Goal: Transaction & Acquisition: Book appointment/travel/reservation

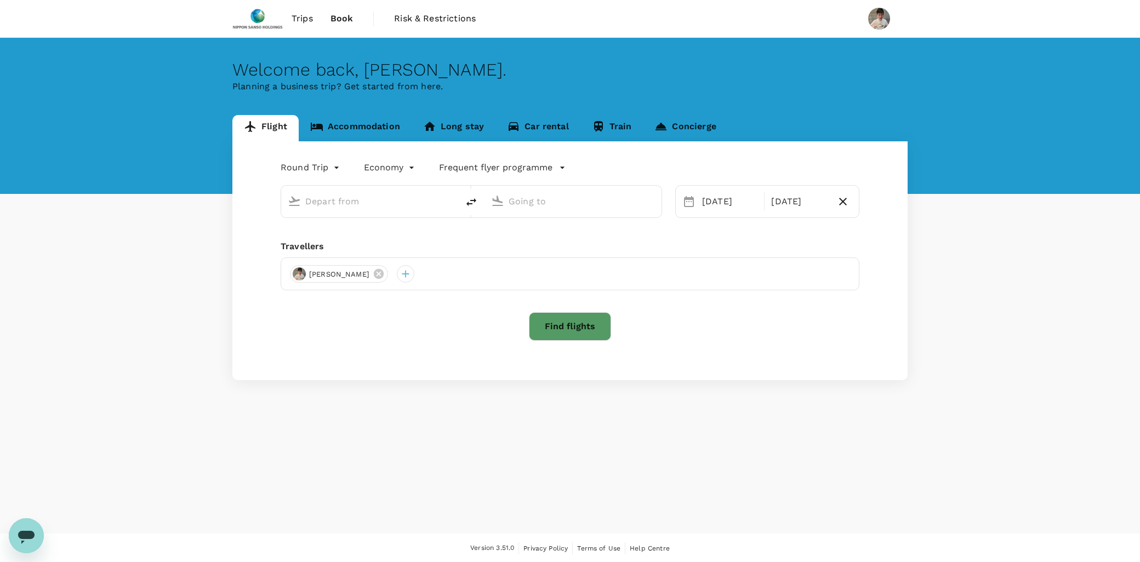
type input "[GEOGRAPHIC_DATA], [GEOGRAPHIC_DATA] (any)"
type input "Shanghai Pudong Intl (PVG)"
type input "[GEOGRAPHIC_DATA], [GEOGRAPHIC_DATA] (any)"
type input "Shanghai Pudong Intl (PVG)"
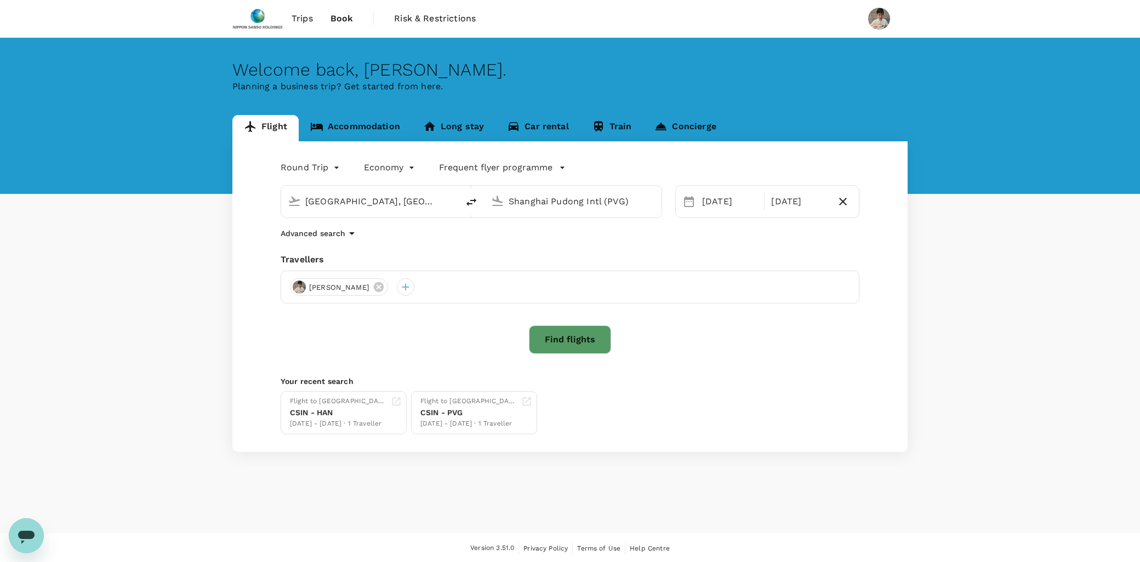
click at [291, 18] on span "Trips" at bounding box center [301, 18] width 21 height 13
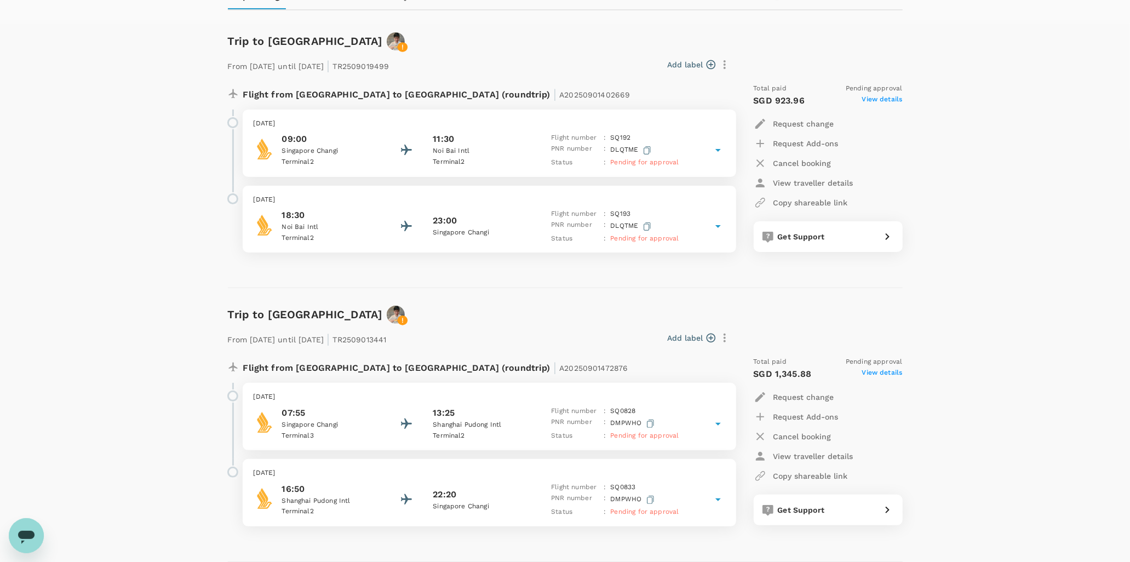
scroll to position [152, 0]
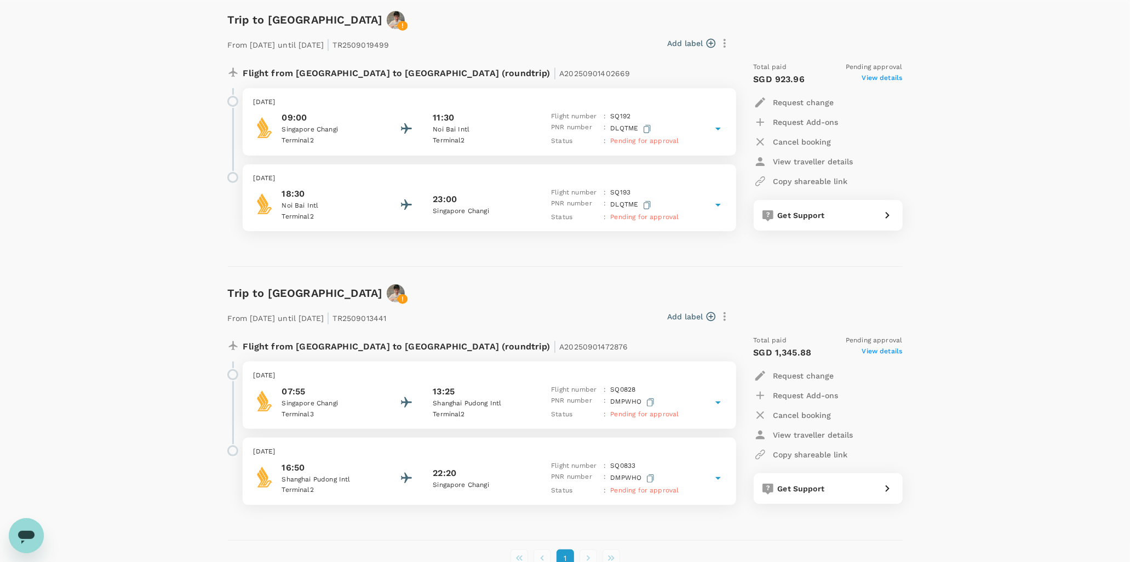
click at [784, 136] on p "Cancel booking" at bounding box center [803, 141] width 58 height 11
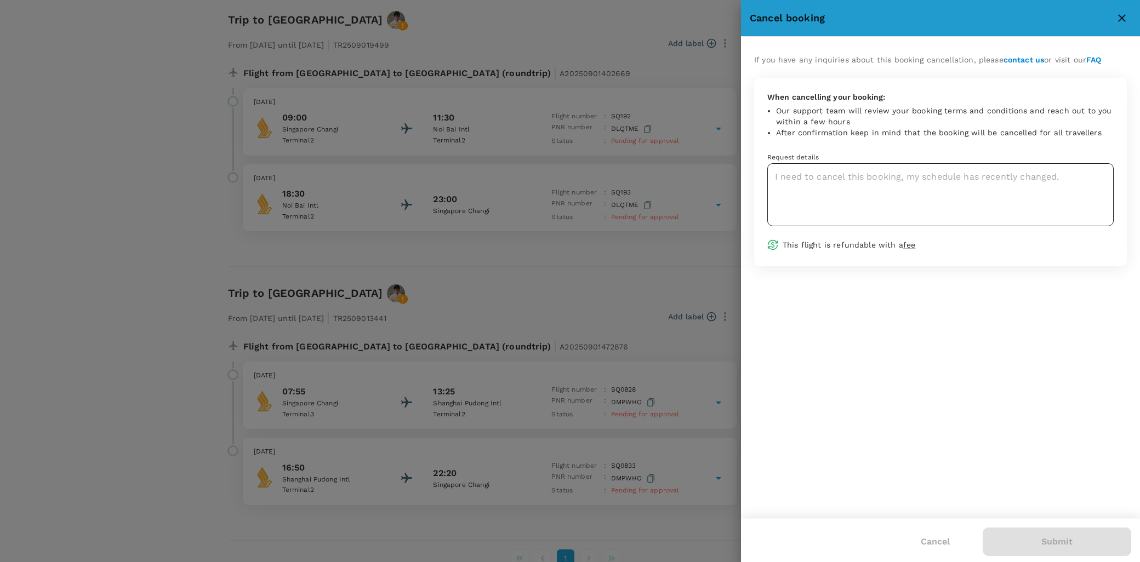
click at [864, 178] on textarea at bounding box center [940, 194] width 346 height 63
click at [615, 293] on div at bounding box center [570, 281] width 1140 height 562
click at [820, 196] on textarea at bounding box center [940, 194] width 346 height 63
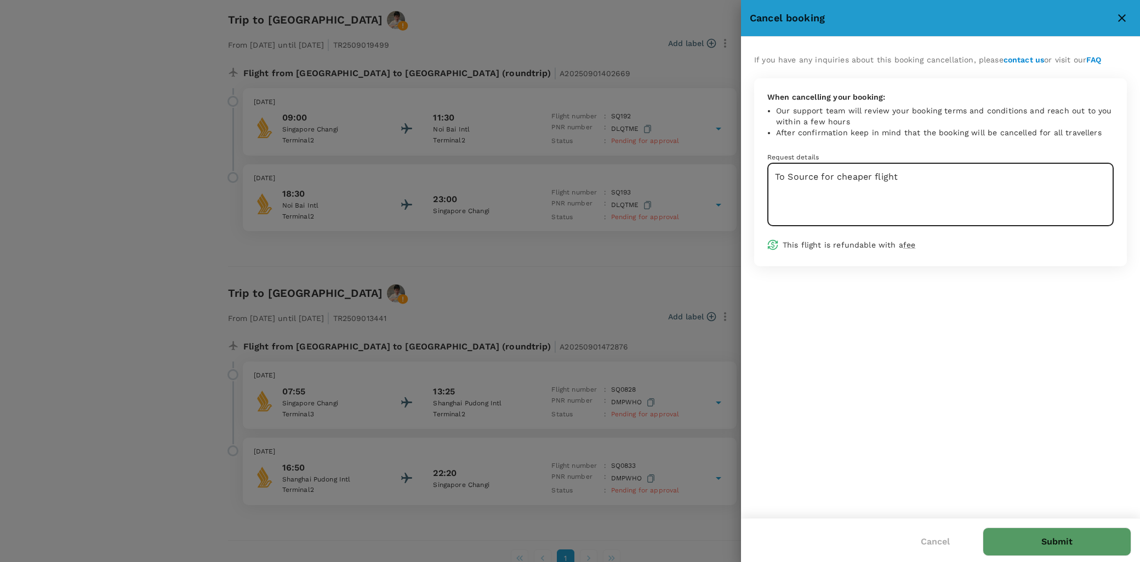
type textarea "To Source for cheaper flight"
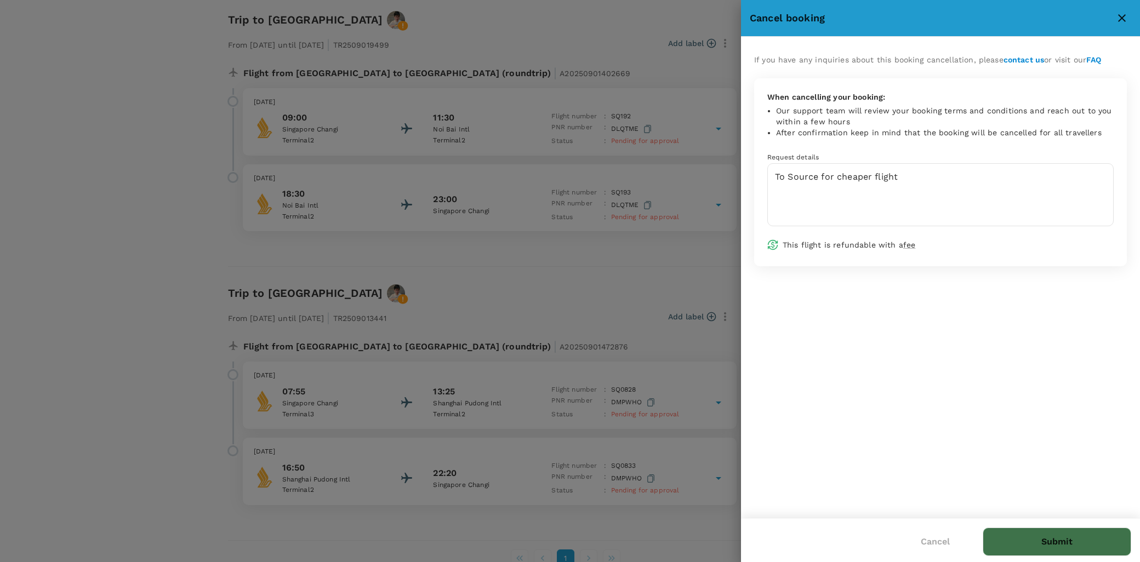
click at [1012, 532] on button "Submit" at bounding box center [1056, 542] width 148 height 28
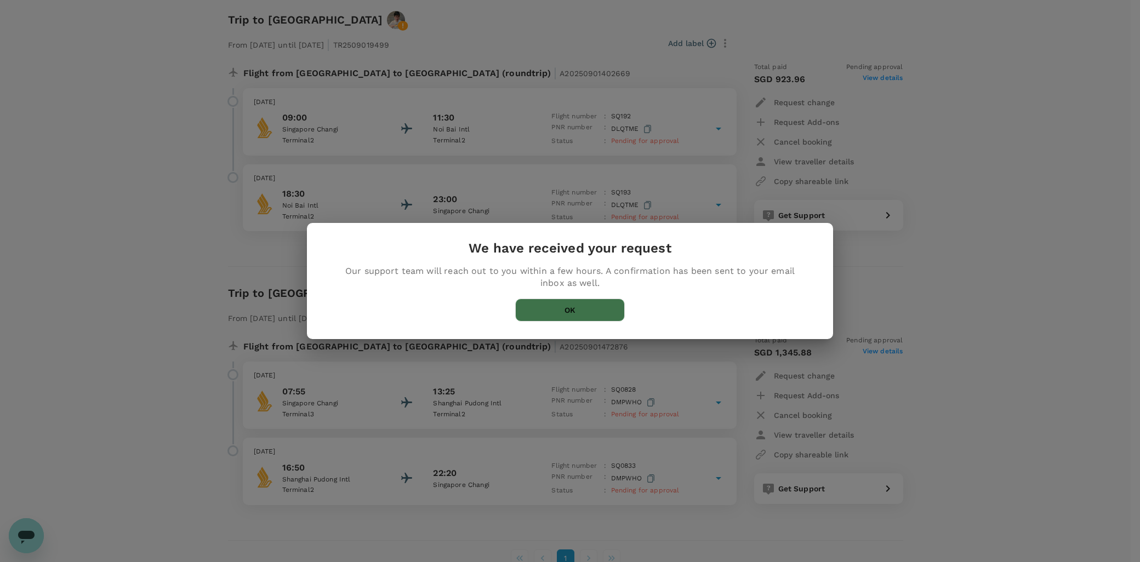
click at [584, 314] on button "OK" at bounding box center [570, 310] width 110 height 23
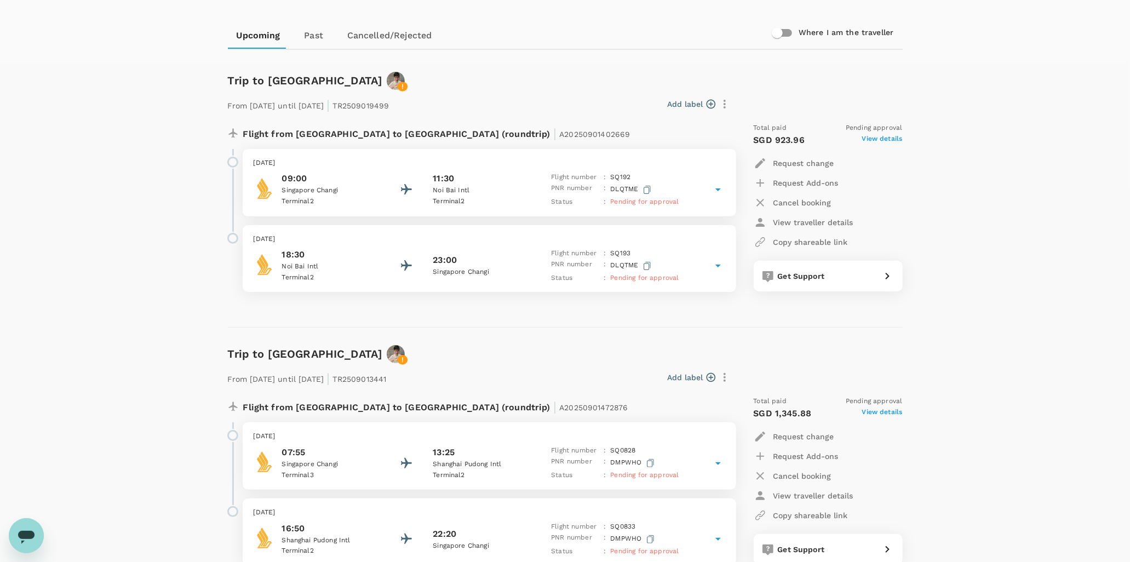
scroll to position [0, 0]
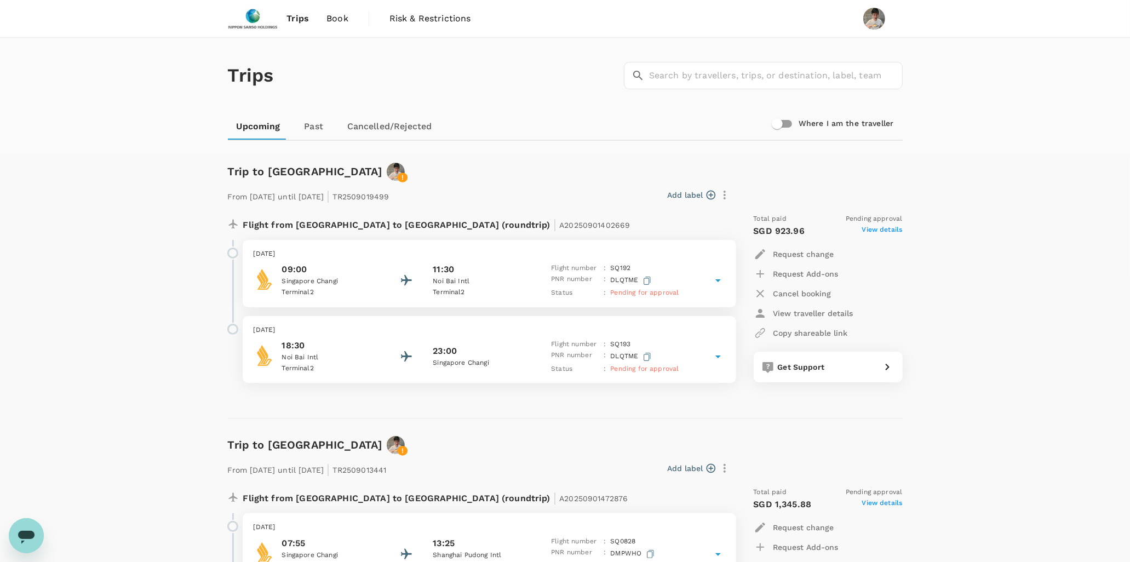
click at [301, 20] on span "Trips" at bounding box center [298, 18] width 22 height 13
click at [340, 24] on span "Book" at bounding box center [338, 18] width 22 height 13
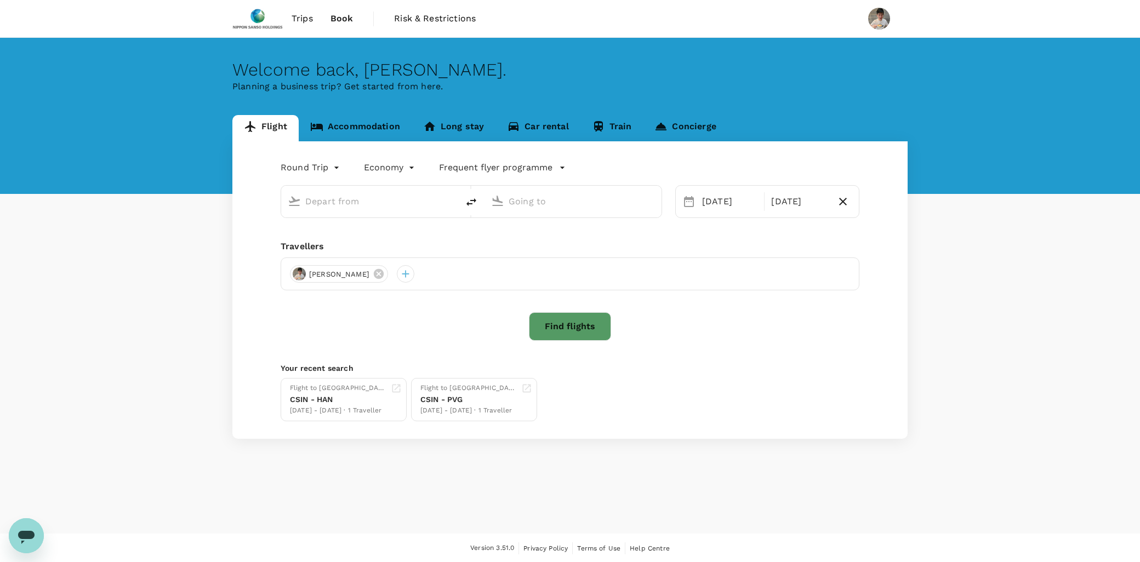
click at [388, 199] on input "text" at bounding box center [370, 201] width 130 height 17
type input "[GEOGRAPHIC_DATA], [GEOGRAPHIC_DATA] (any)"
type input "Shanghai Pudong Intl (PVG)"
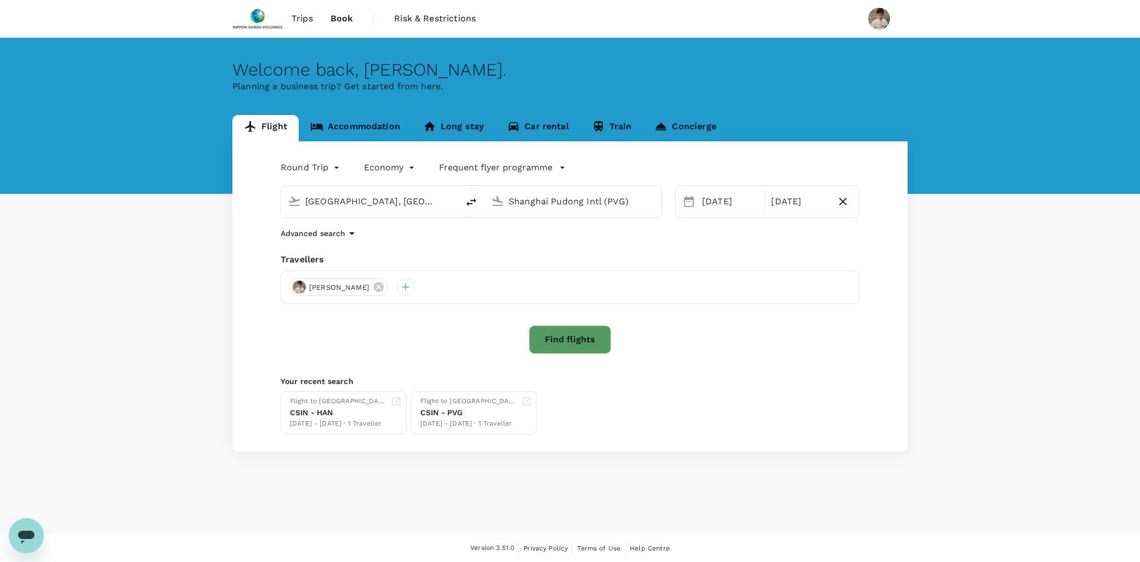
click at [381, 201] on input "[GEOGRAPHIC_DATA], [GEOGRAPHIC_DATA] (any)" at bounding box center [370, 201] width 130 height 17
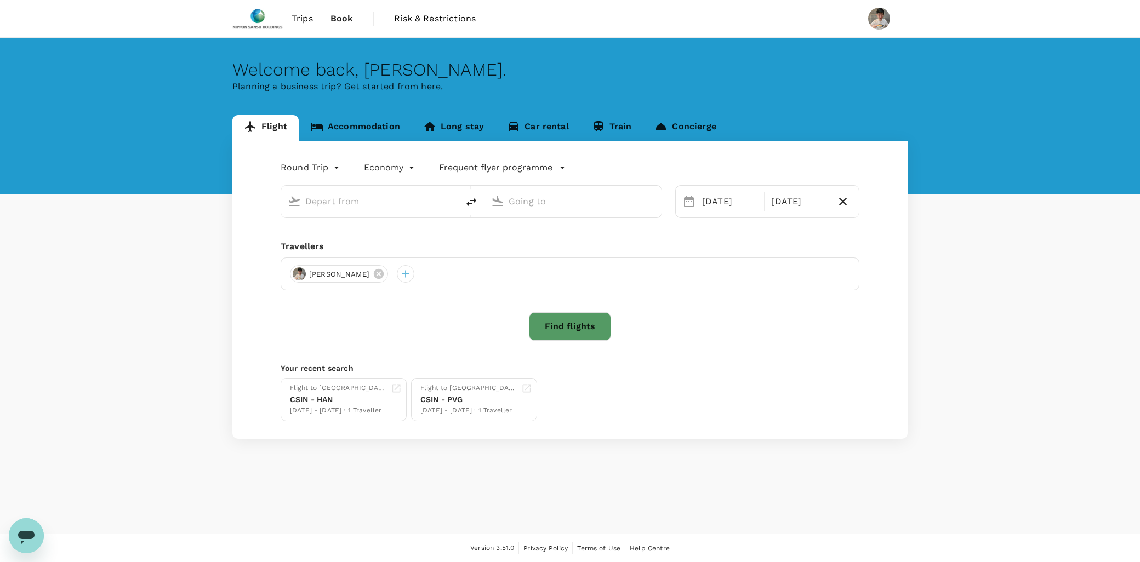
type input "[GEOGRAPHIC_DATA], [GEOGRAPHIC_DATA] (any)"
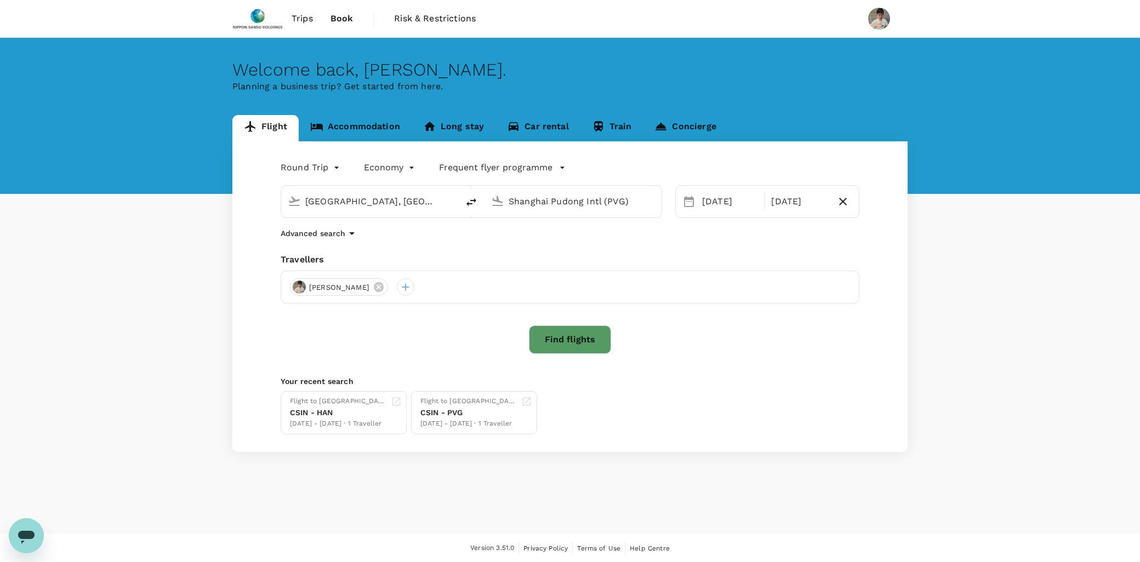
click at [541, 204] on input "Shanghai Pudong Intl (PVG)" at bounding box center [573, 201] width 130 height 17
click at [550, 239] on p "Noi Bai Intl" at bounding box center [586, 233] width 214 height 11
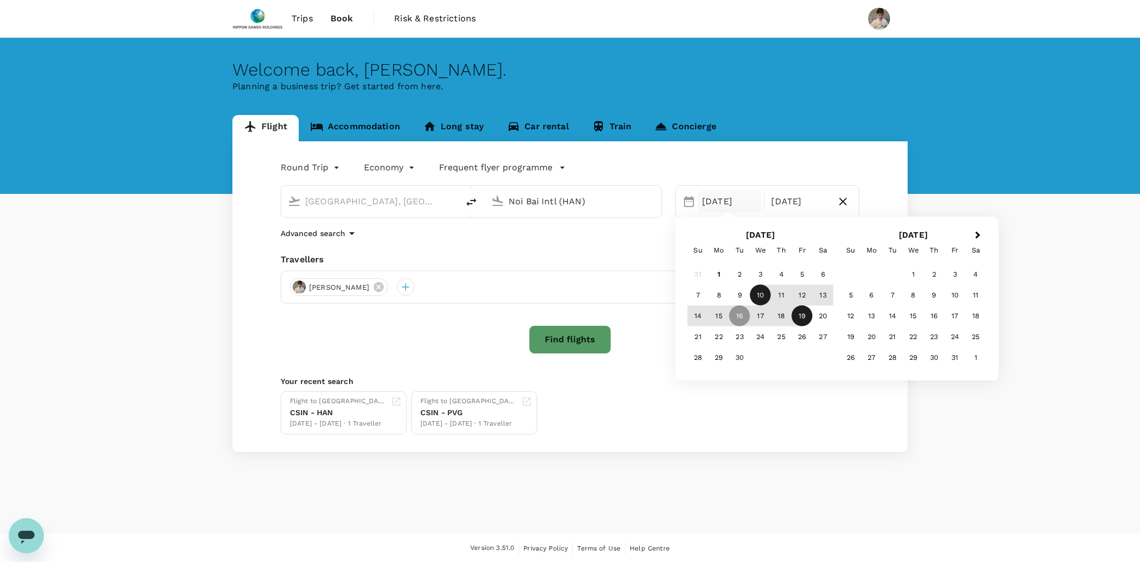
type input "Noi Bai Intl (HAN)"
click at [761, 289] on div "10" at bounding box center [760, 295] width 21 height 21
click at [801, 290] on div "12" at bounding box center [802, 295] width 21 height 21
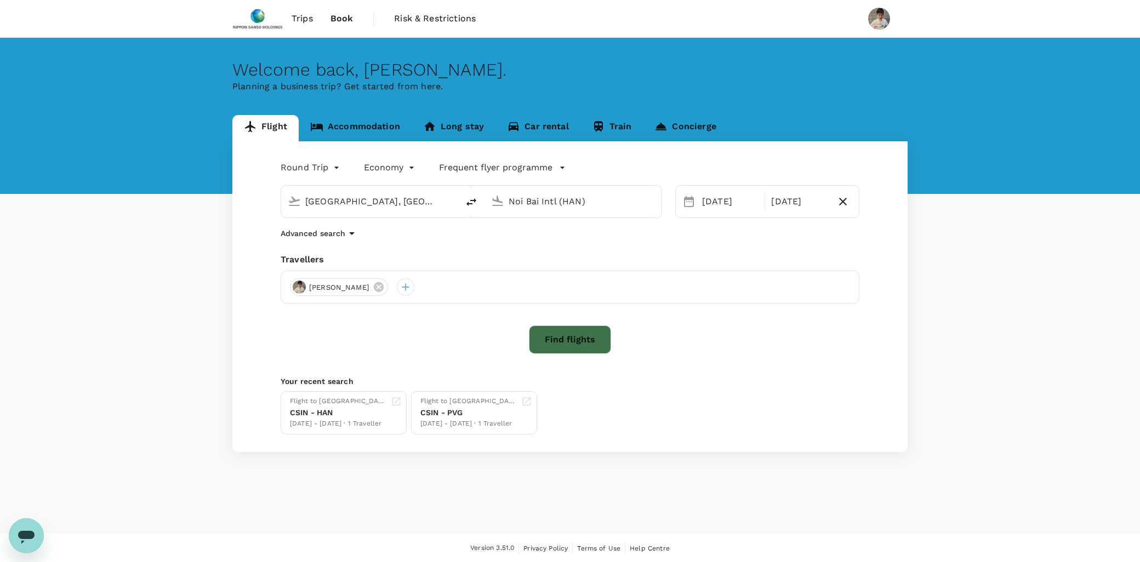
click at [570, 329] on button "Find flights" at bounding box center [570, 339] width 82 height 28
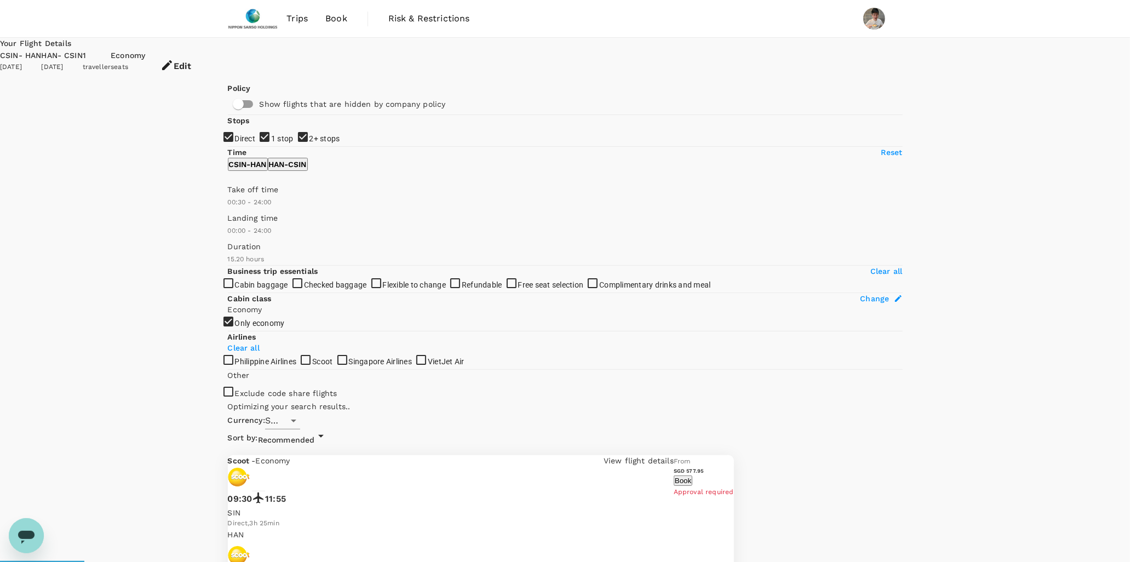
click at [228, 208] on span at bounding box center [228, 208] width 0 height 0
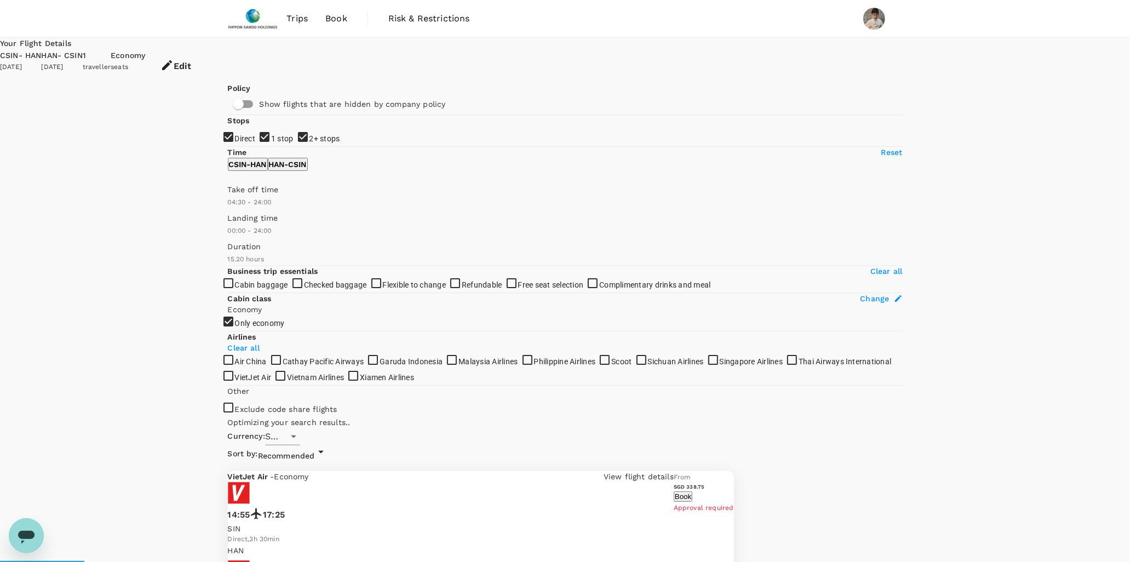
type input "300"
drag, startPoint x: 231, startPoint y: 318, endPoint x: 263, endPoint y: 320, distance: 31.9
click at [228, 208] on span at bounding box center [228, 208] width 0 height 0
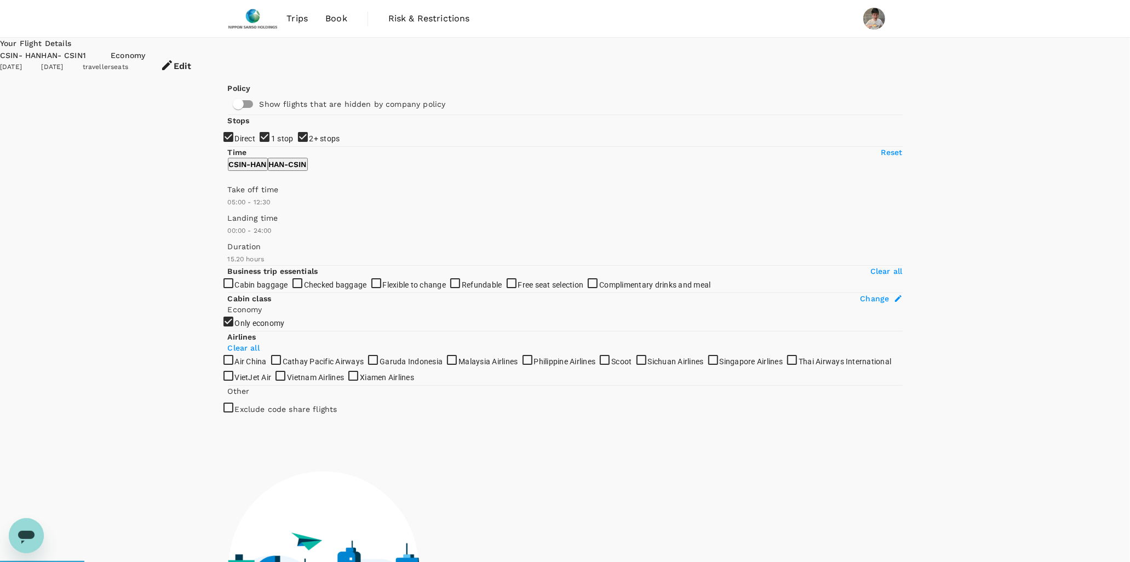
type input "720"
drag, startPoint x: 393, startPoint y: 317, endPoint x: 313, endPoint y: 324, distance: 80.3
click at [228, 208] on span at bounding box center [228, 208] width 0 height 0
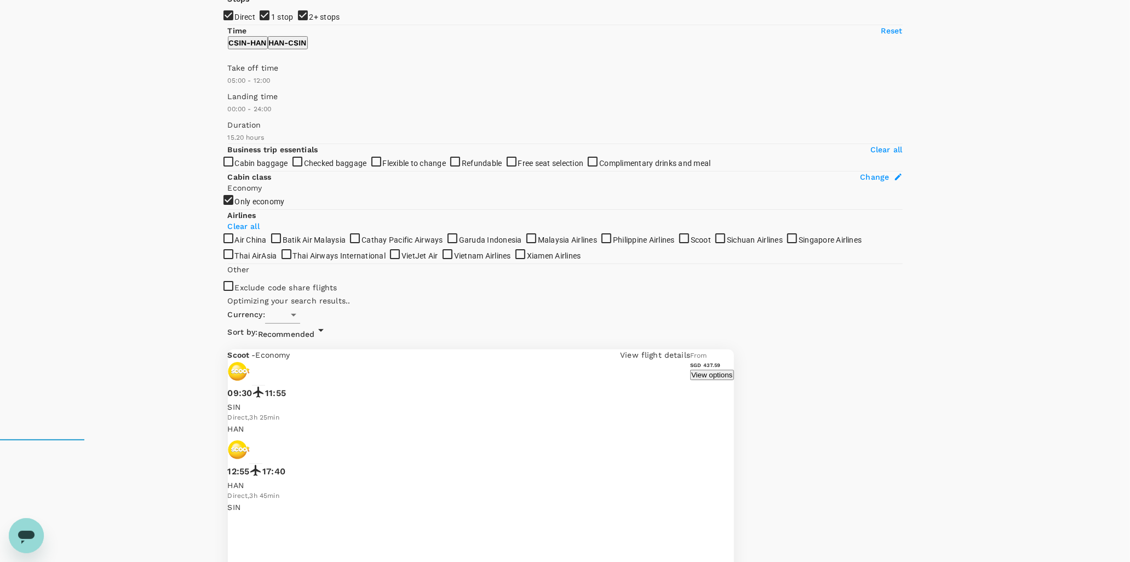
scroll to position [304, 0]
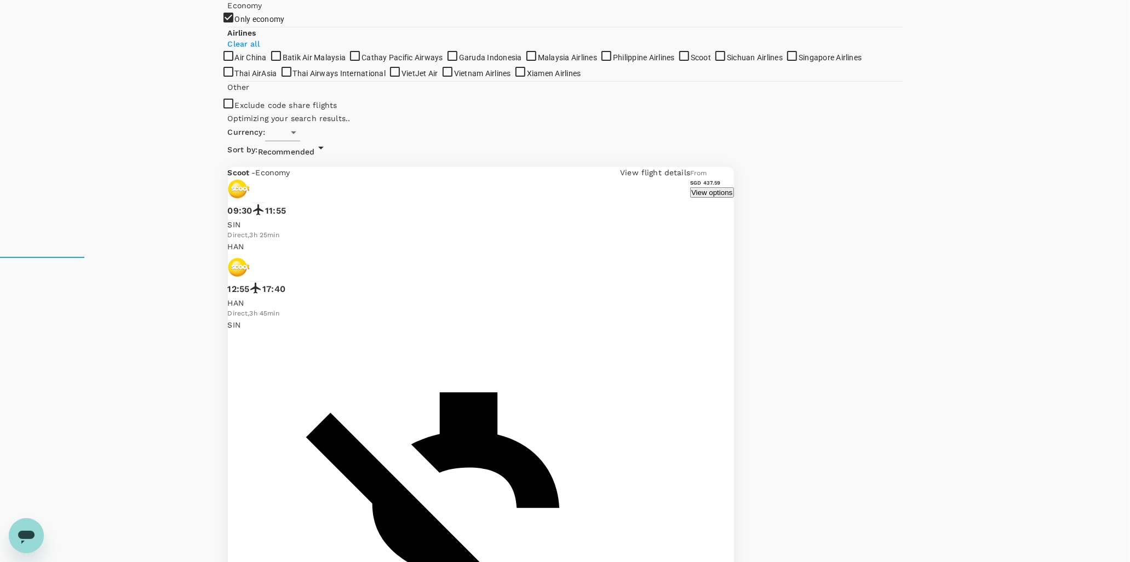
type input "SGD"
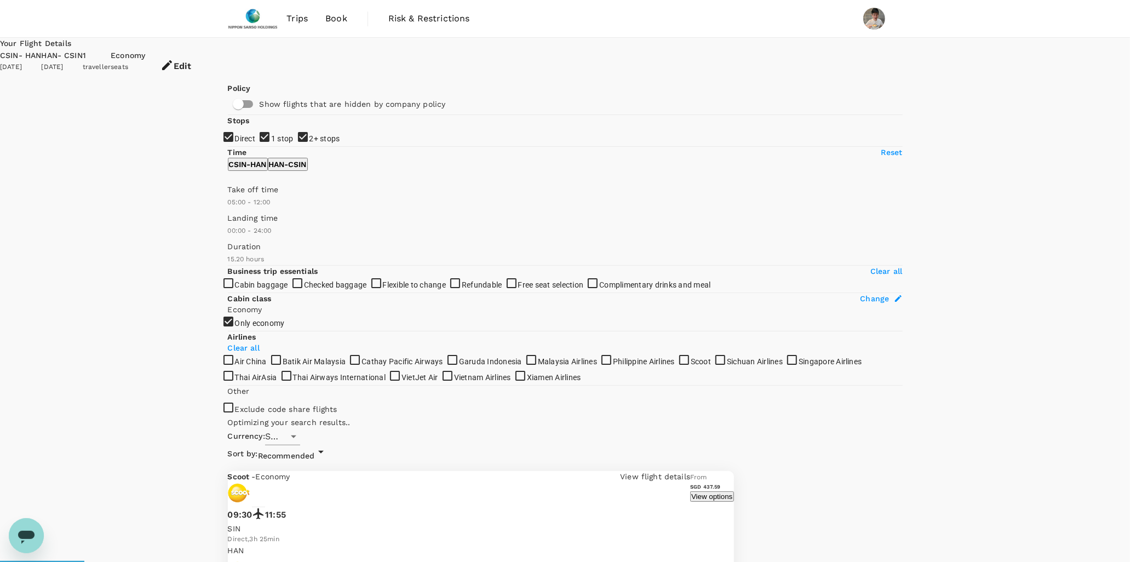
click at [232, 198] on input "1 stop" at bounding box center [565, 281] width 1130 height 562
checkbox input "false"
click at [231, 209] on input "2+ stops" at bounding box center [565, 281] width 1130 height 562
checkbox input "false"
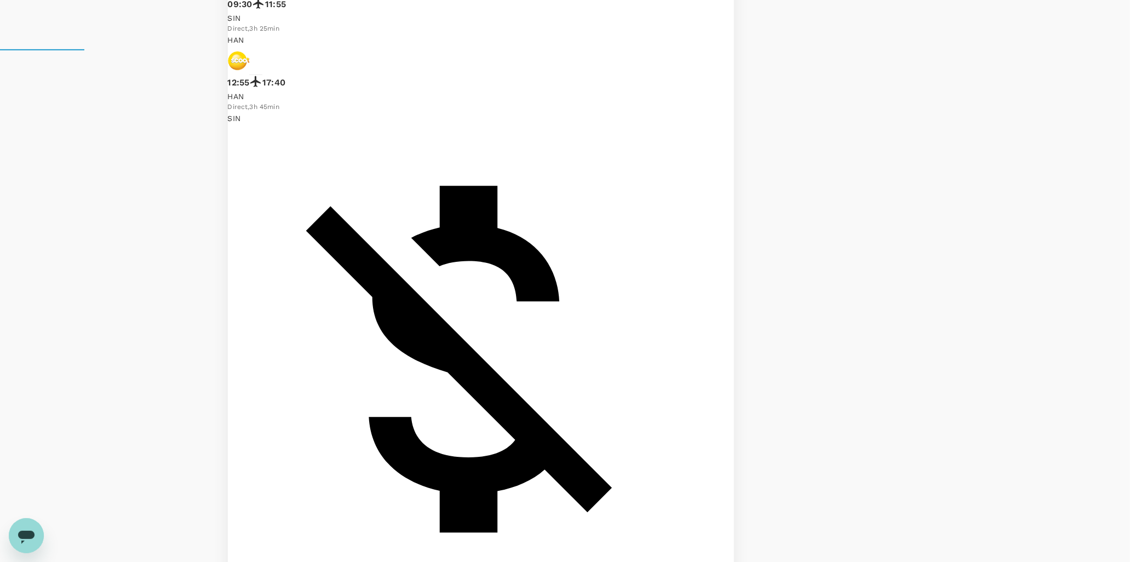
scroll to position [524, 0]
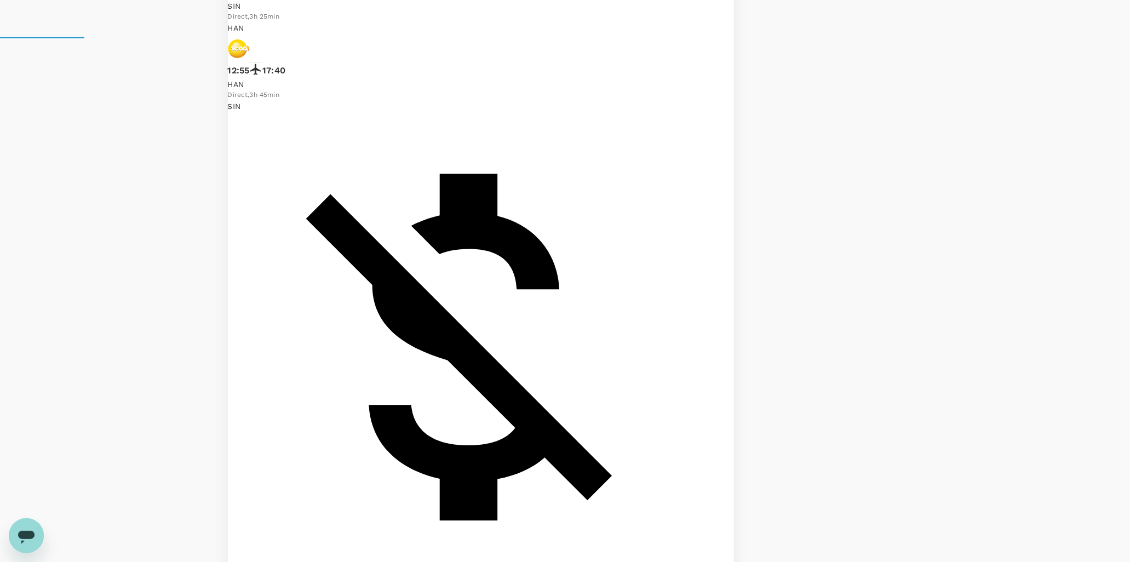
checkbox input "true"
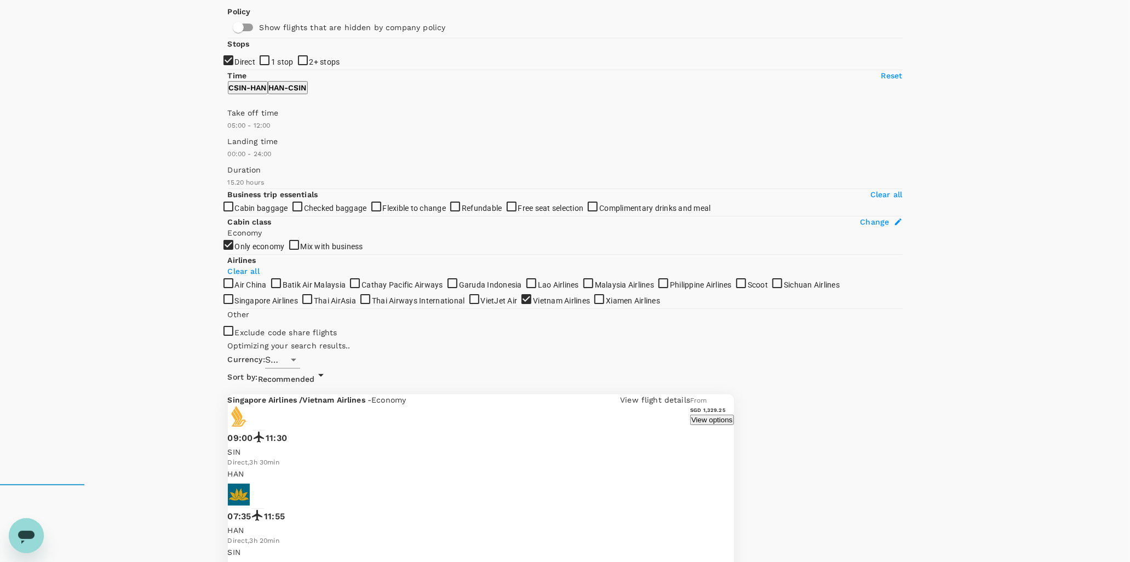
scroll to position [0, 0]
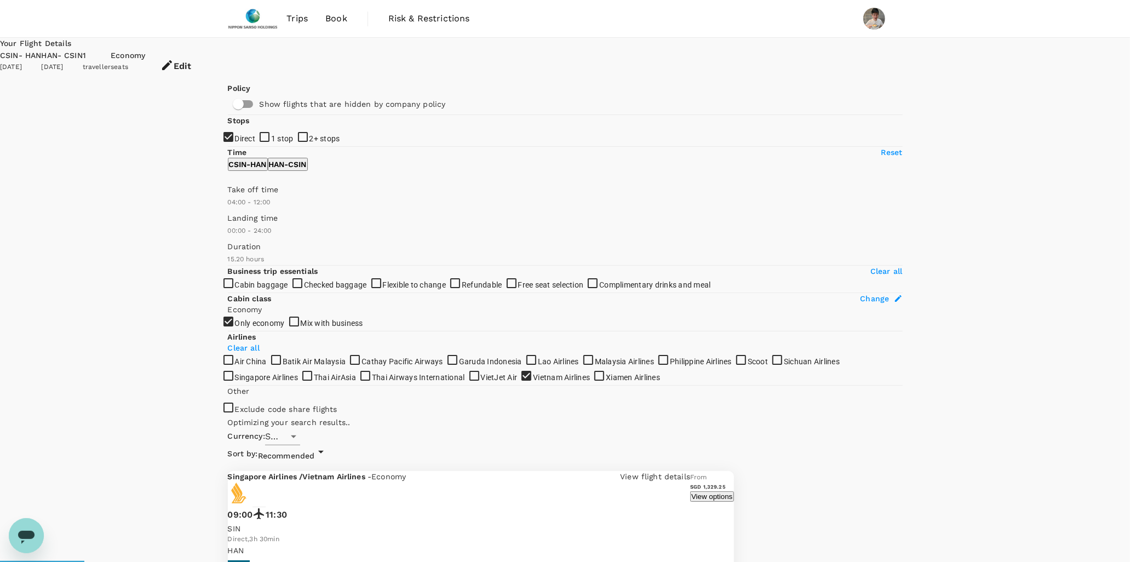
click at [228, 208] on span at bounding box center [228, 208] width 0 height 0
type input "150"
drag, startPoint x: 253, startPoint y: 320, endPoint x: 245, endPoint y: 320, distance: 7.1
click at [228, 208] on span at bounding box center [228, 208] width 0 height 0
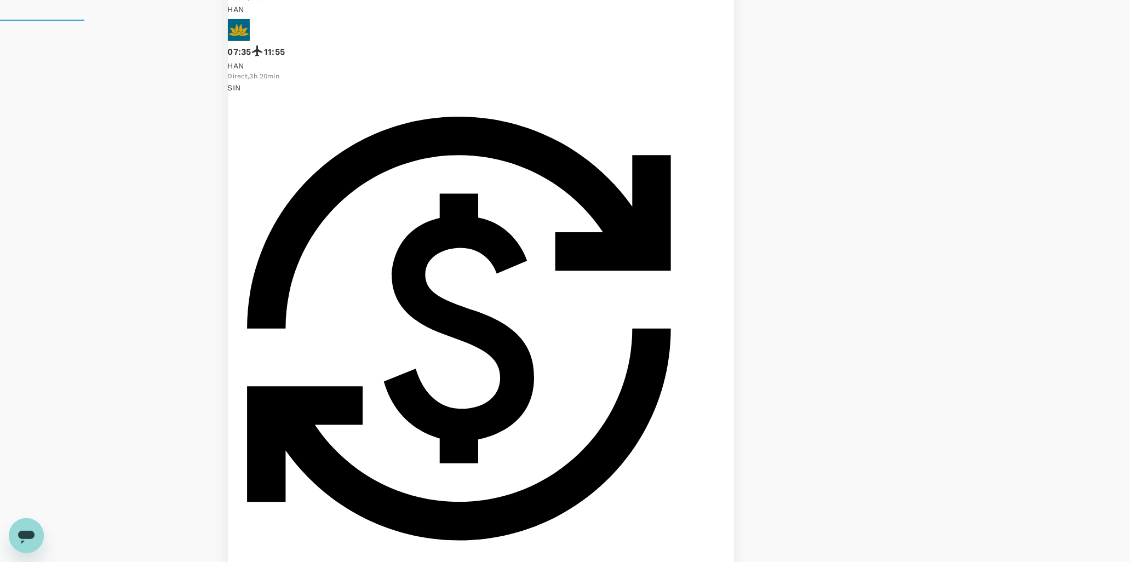
scroll to position [562, 0]
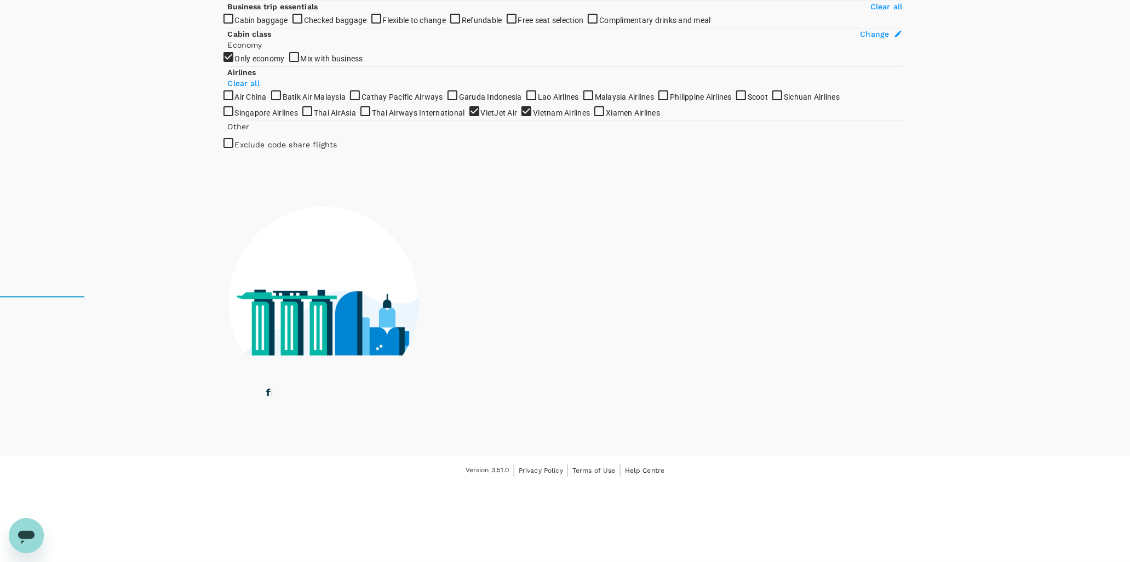
click at [235, 298] on input "VietJet Air" at bounding box center [565, 16] width 1130 height 562
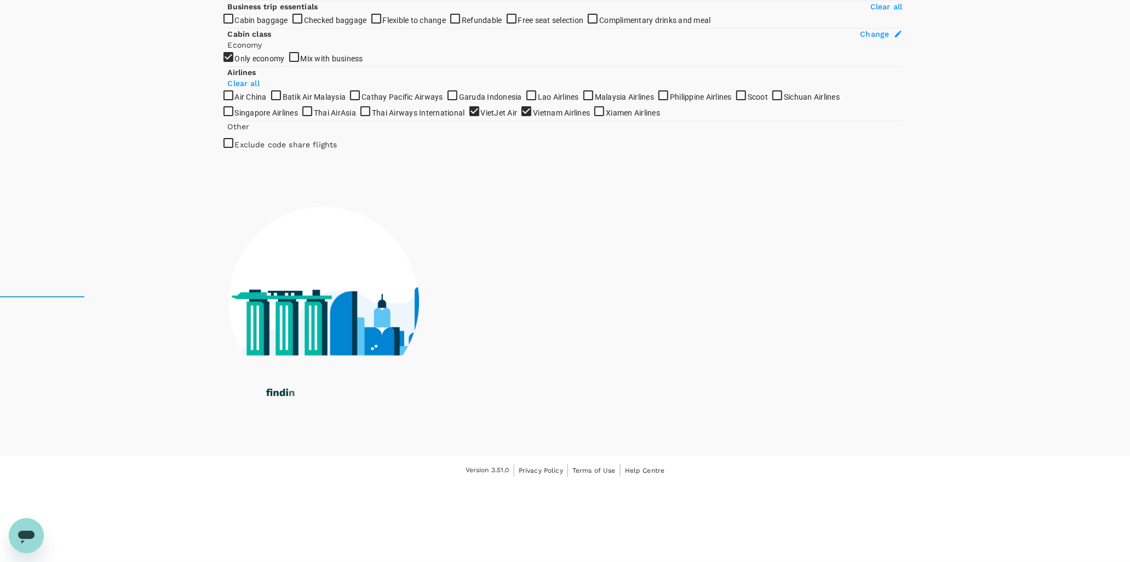
checkbox input "false"
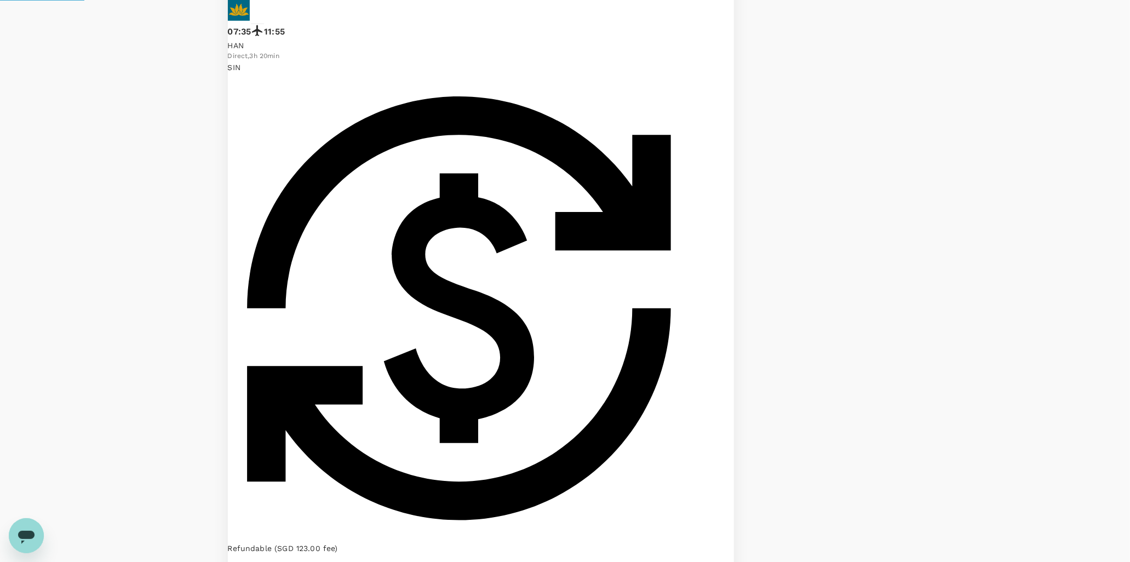
checkbox input "true"
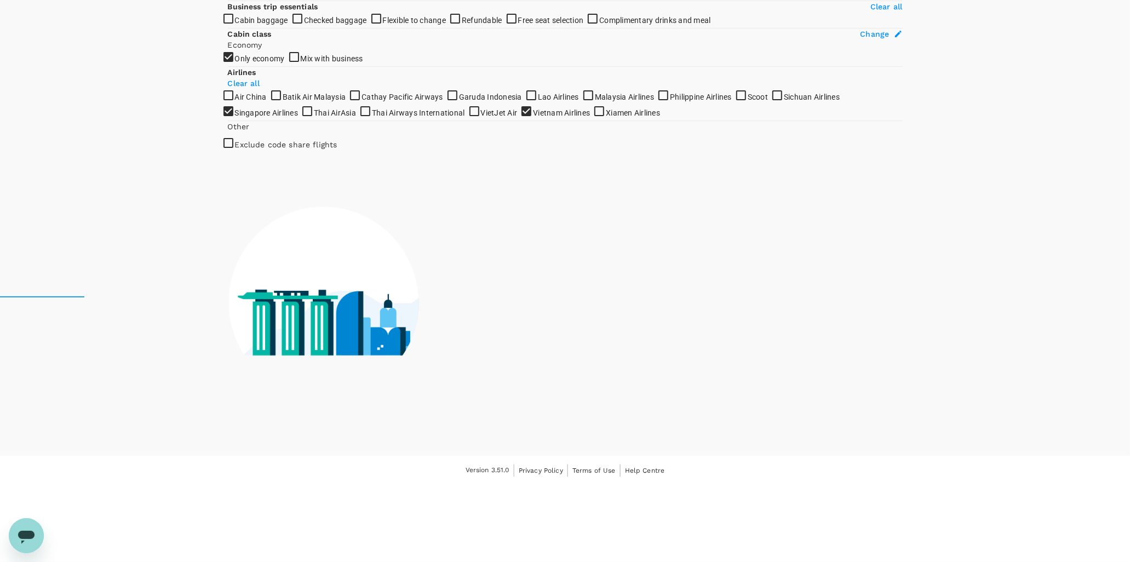
click at [231, 298] on input "Thai AirAsia" at bounding box center [565, 16] width 1130 height 562
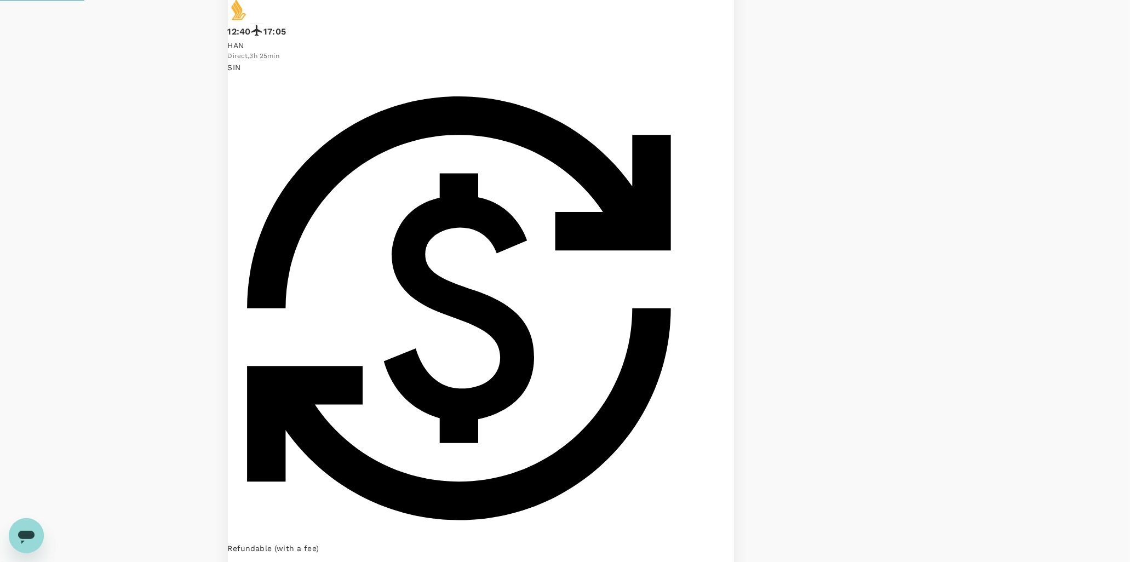
checkbox input "false"
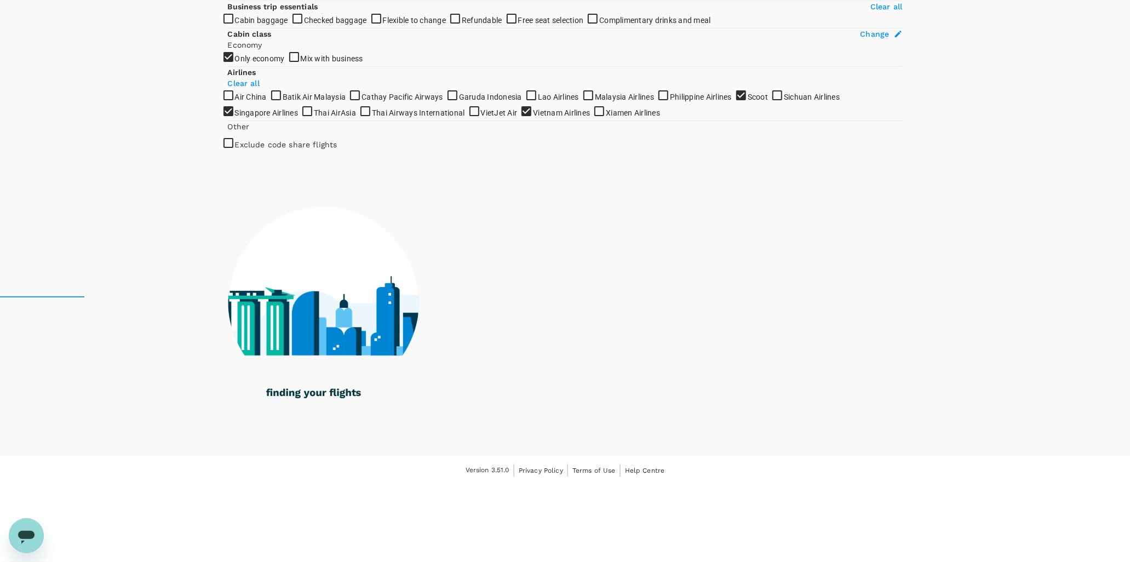
checkbox input "false"
checkbox input "true"
checkbox input "false"
checkbox input "true"
checkbox input "false"
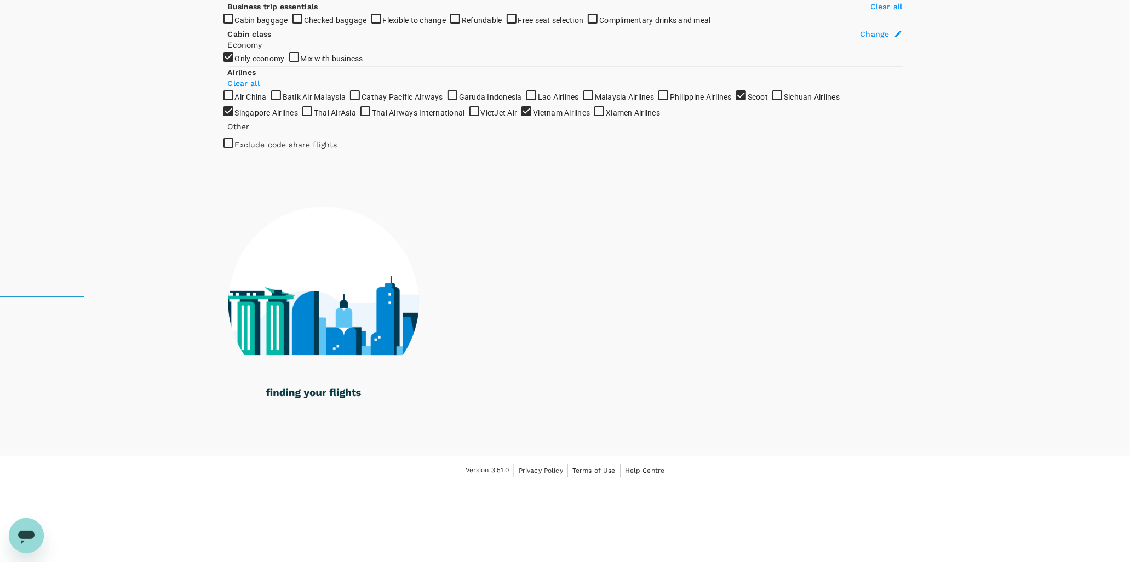
checkbox input "true"
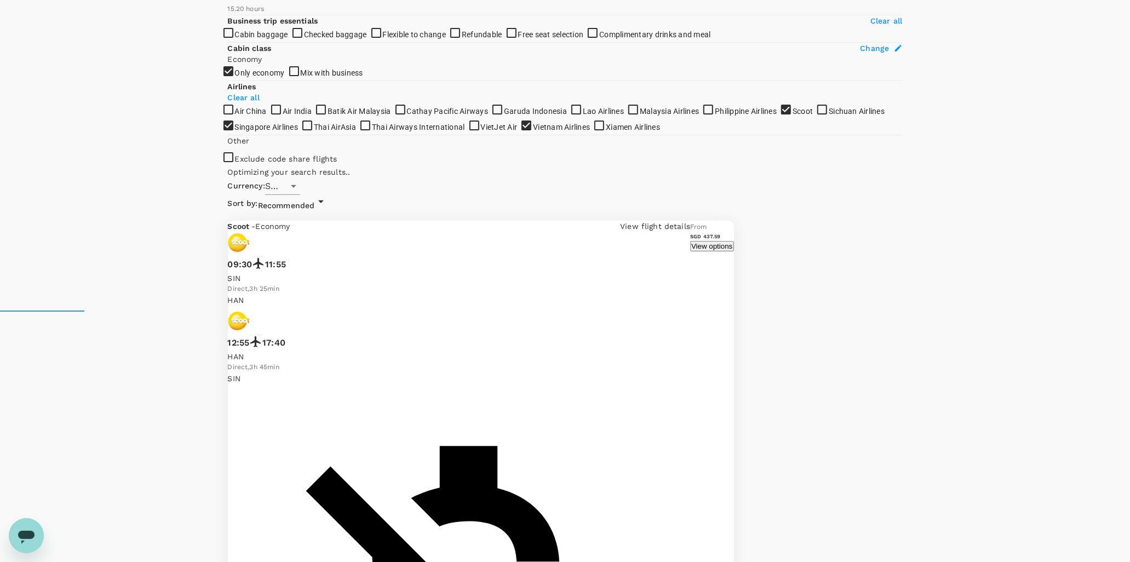
scroll to position [151, 0]
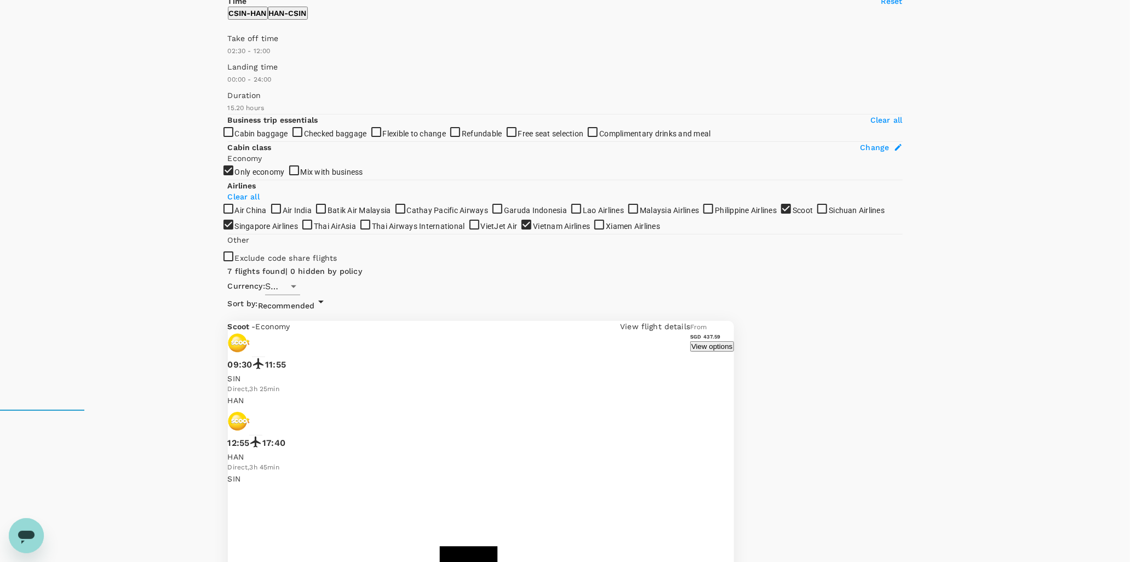
click at [308, 20] on button "HAN - CSIN" at bounding box center [288, 13] width 40 height 13
type input "990"
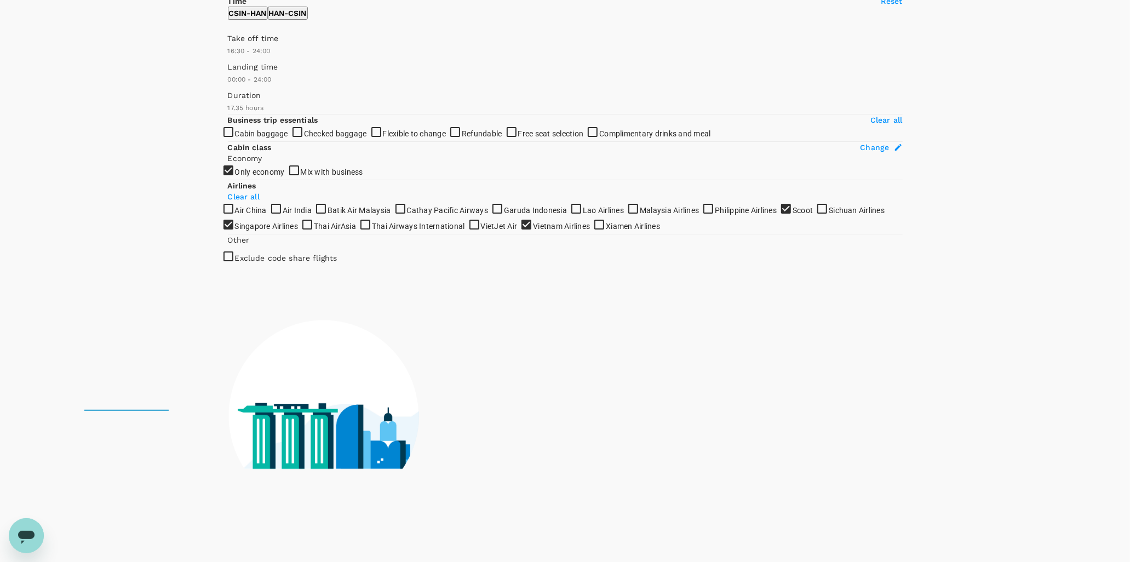
drag, startPoint x: 233, startPoint y: 167, endPoint x: 343, endPoint y: 165, distance: 110.2
click at [228, 57] on span at bounding box center [228, 57] width 0 height 0
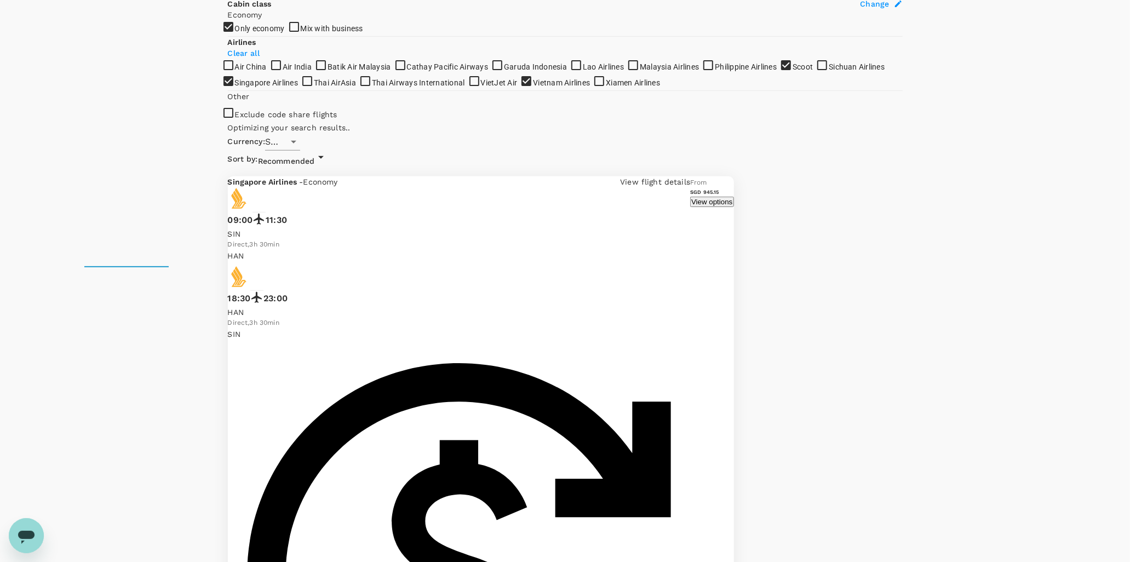
scroll to position [334, 0]
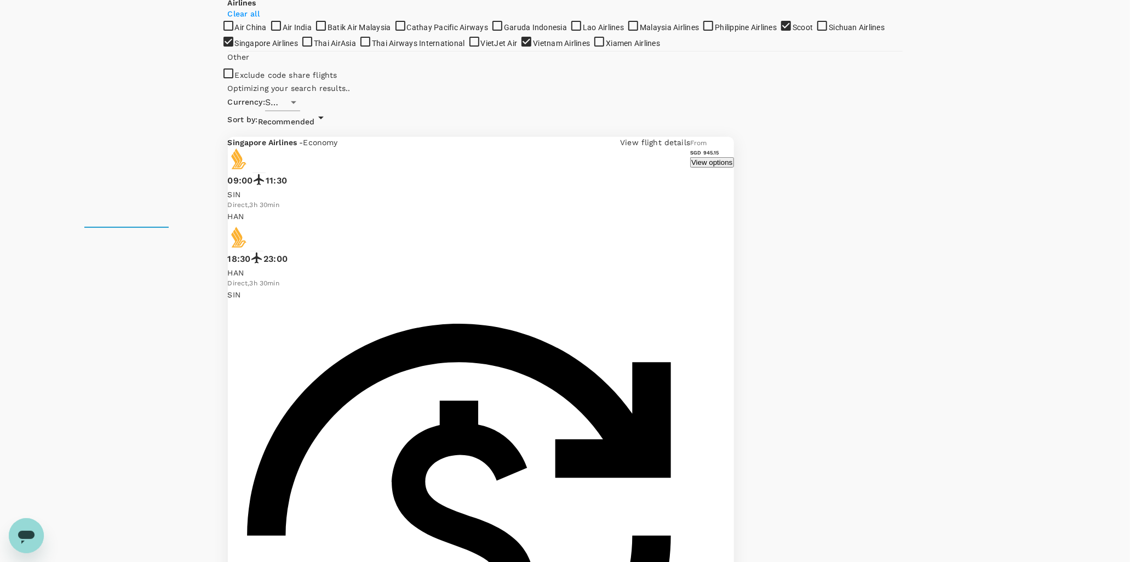
click at [380, 19] on p "Clear all" at bounding box center [565, 13] width 675 height 11
checkbox input "false"
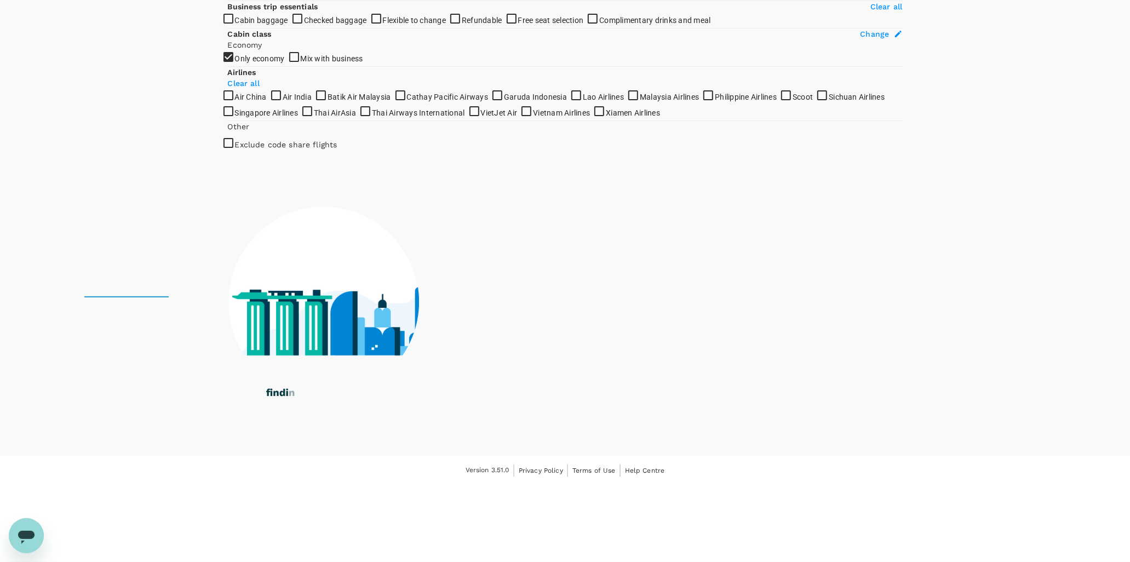
click at [386, 89] on p "Clear all" at bounding box center [565, 83] width 675 height 11
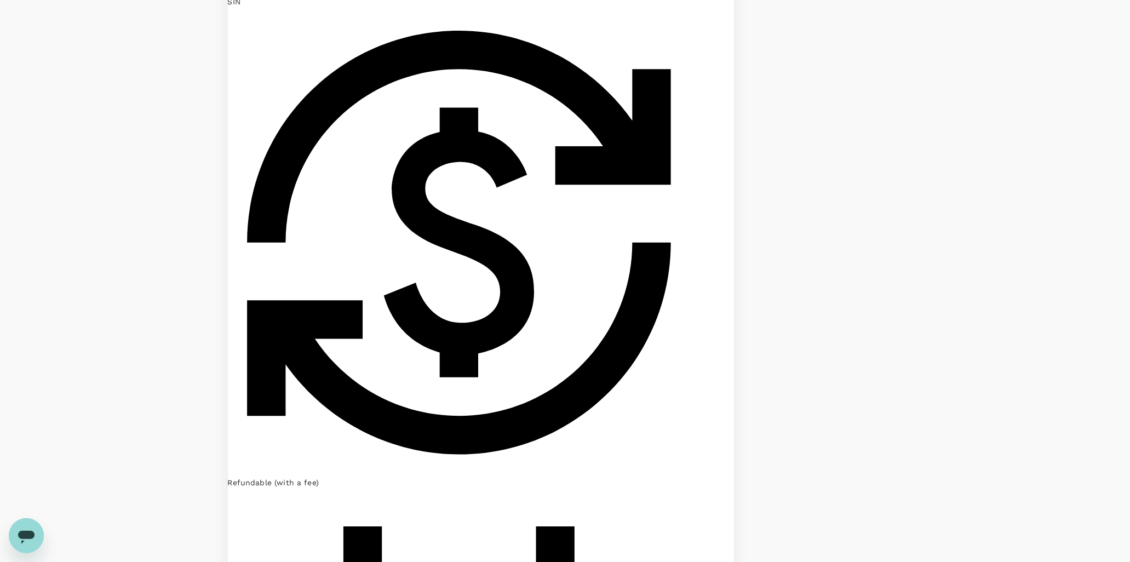
scroll to position [628, 0]
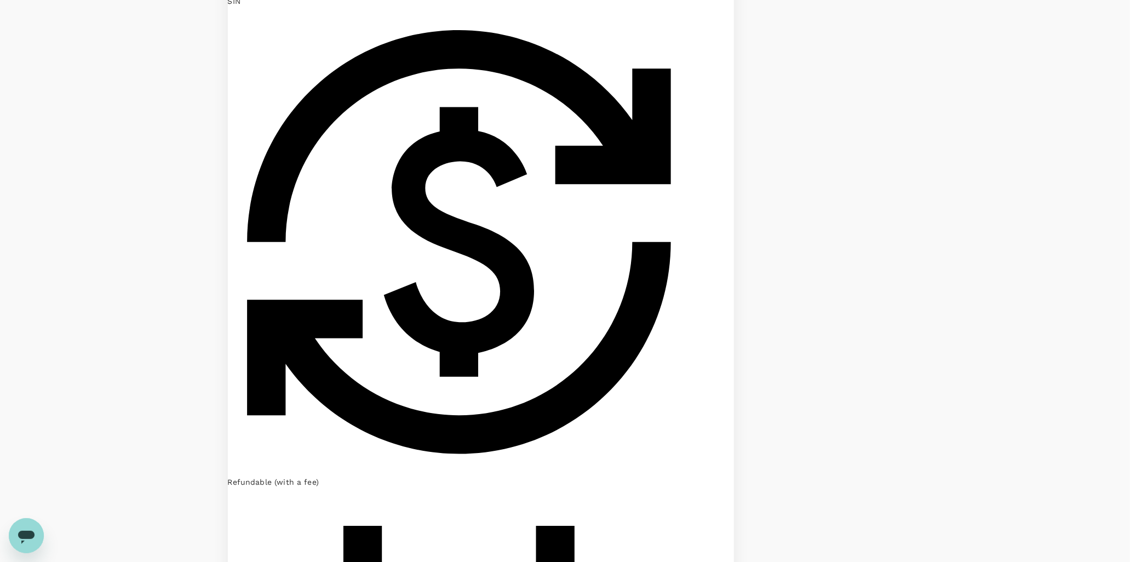
checkbox input "true"
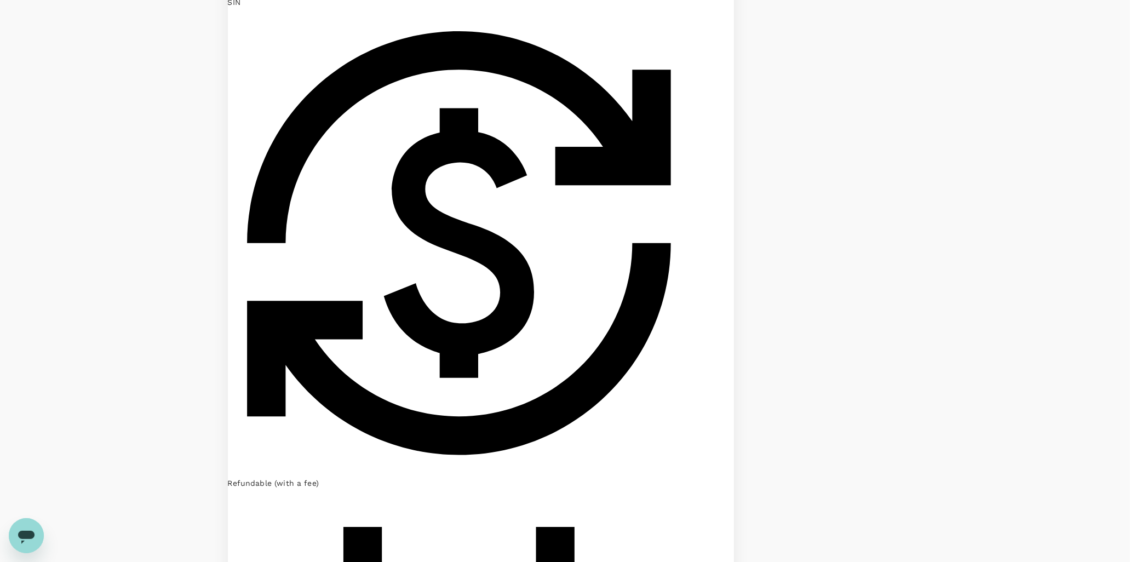
checkbox input "true"
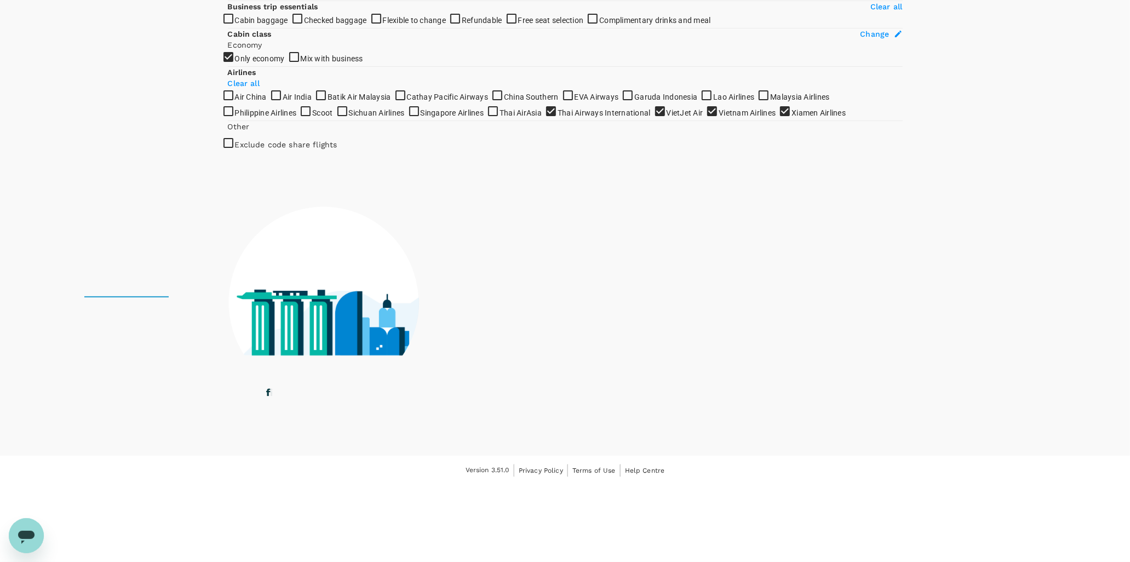
checkbox input "false"
click at [231, 298] on input "Thai AirAsia" at bounding box center [565, 16] width 1130 height 562
checkbox input "true"
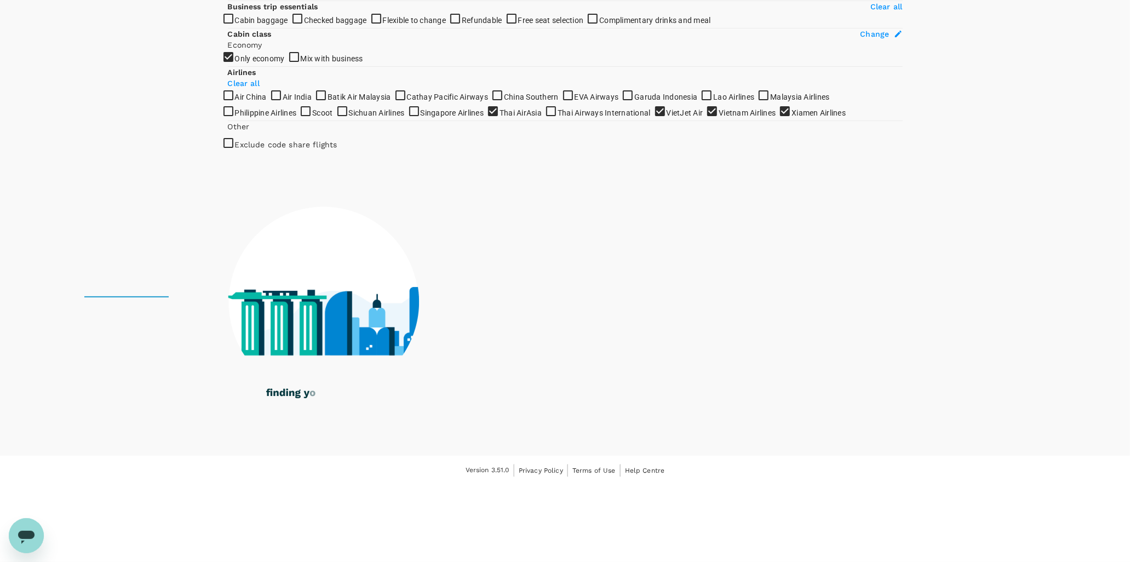
click at [231, 298] on input "Singapore Airlines" at bounding box center [565, 16] width 1130 height 562
checkbox input "true"
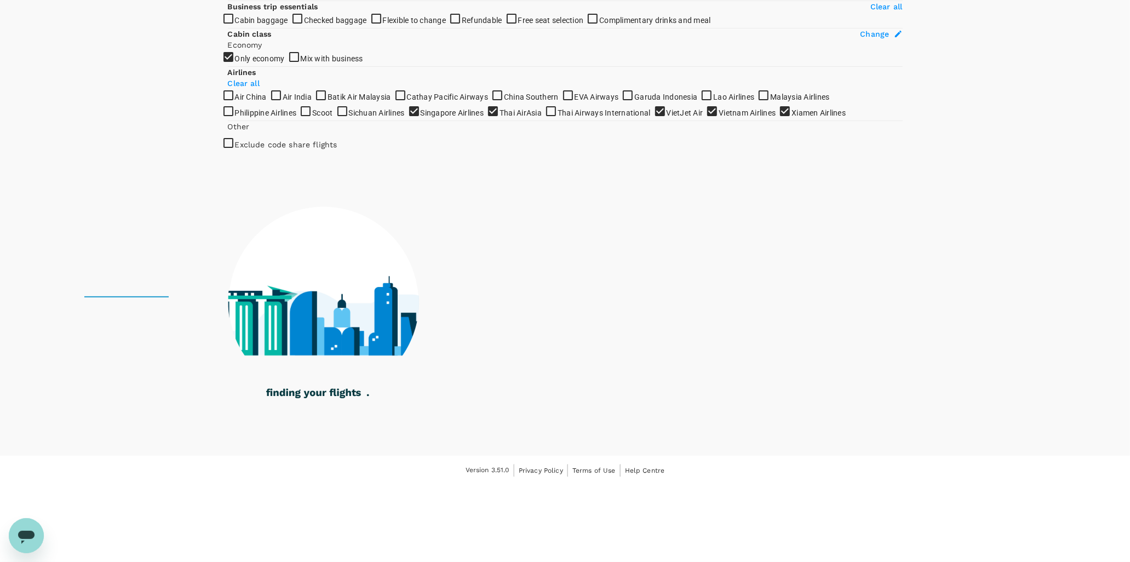
click at [233, 298] on input "Thai Airways International" at bounding box center [565, 16] width 1130 height 562
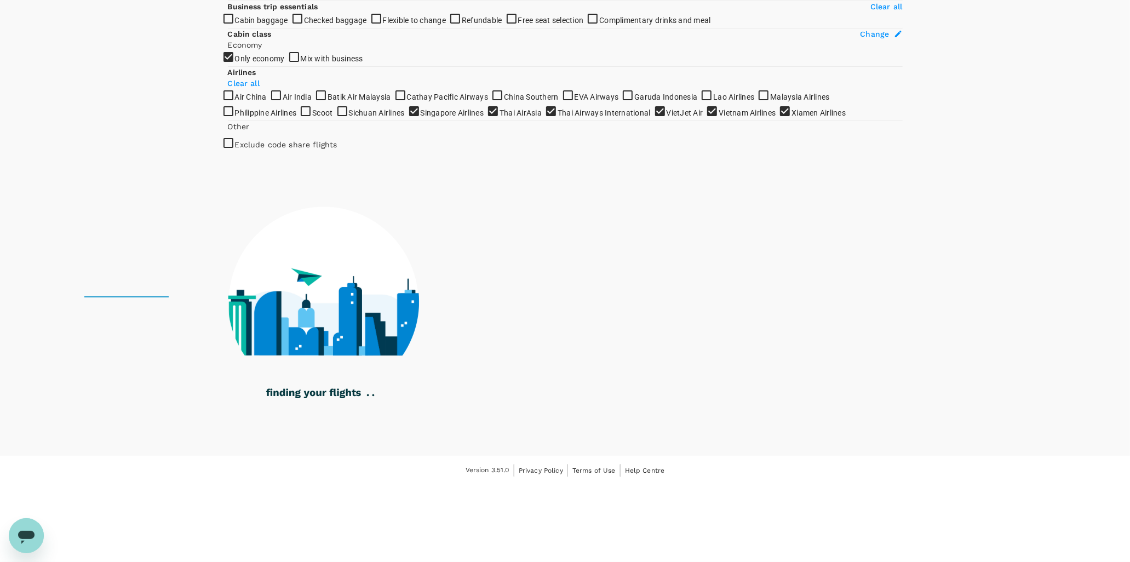
checkbox input "false"
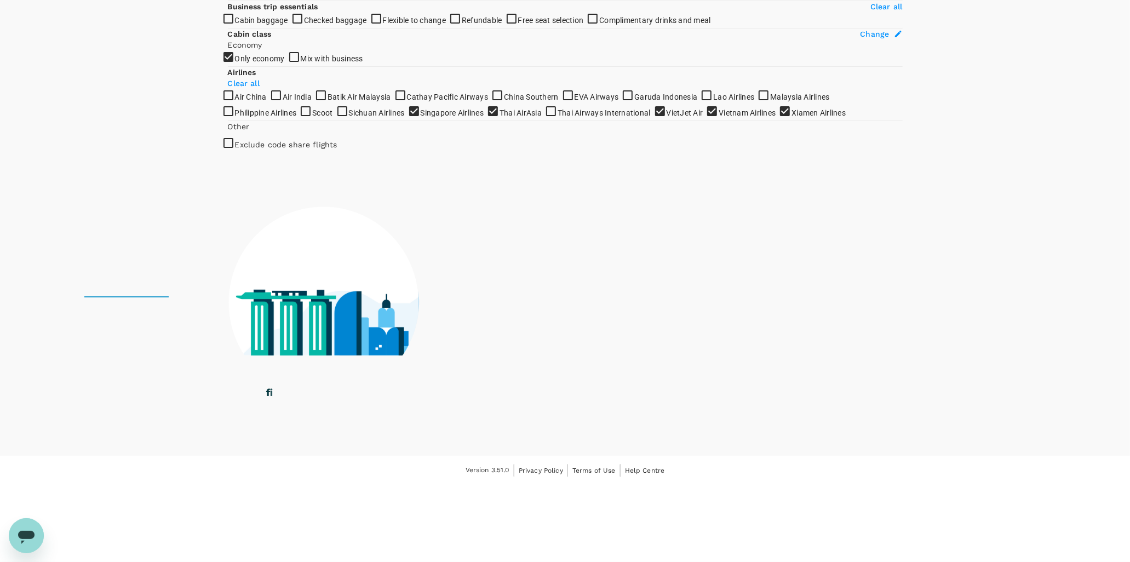
click at [230, 298] on input "Sichuan Airlines" at bounding box center [565, 16] width 1130 height 562
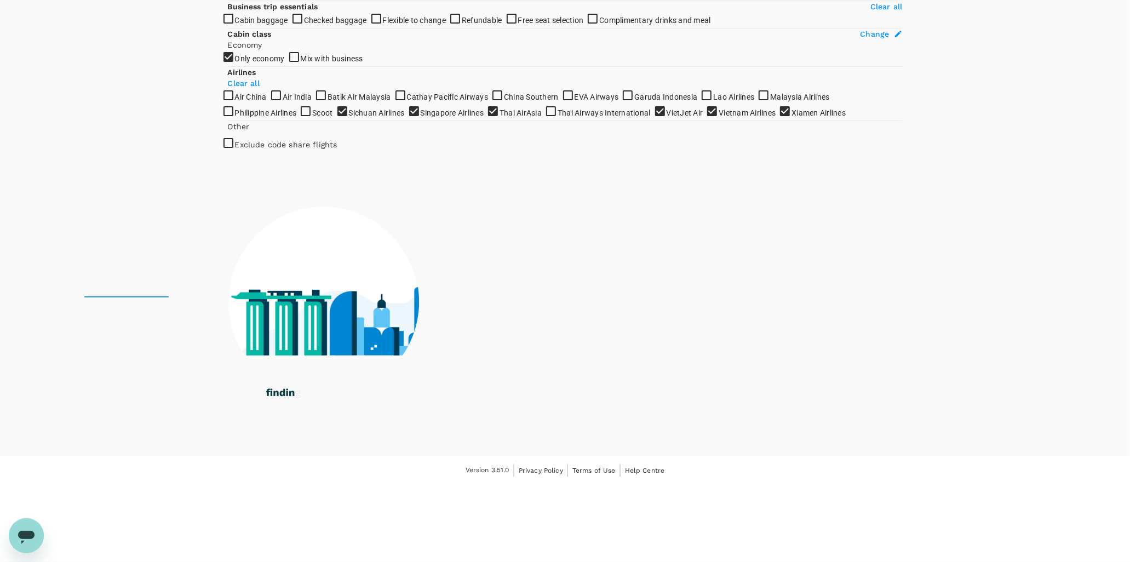
checkbox input "false"
checkbox input "true"
click at [229, 298] on input "Scoot" at bounding box center [565, 16] width 1130 height 562
checkbox input "true"
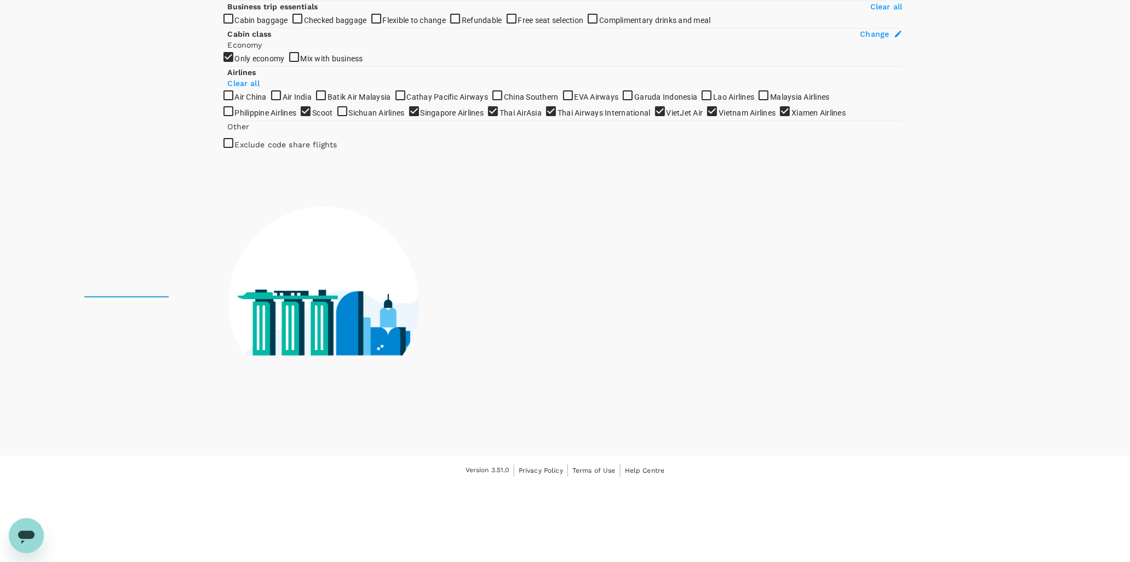
click at [228, 298] on input "Sichuan Airlines" at bounding box center [565, 16] width 1130 height 562
checkbox input "true"
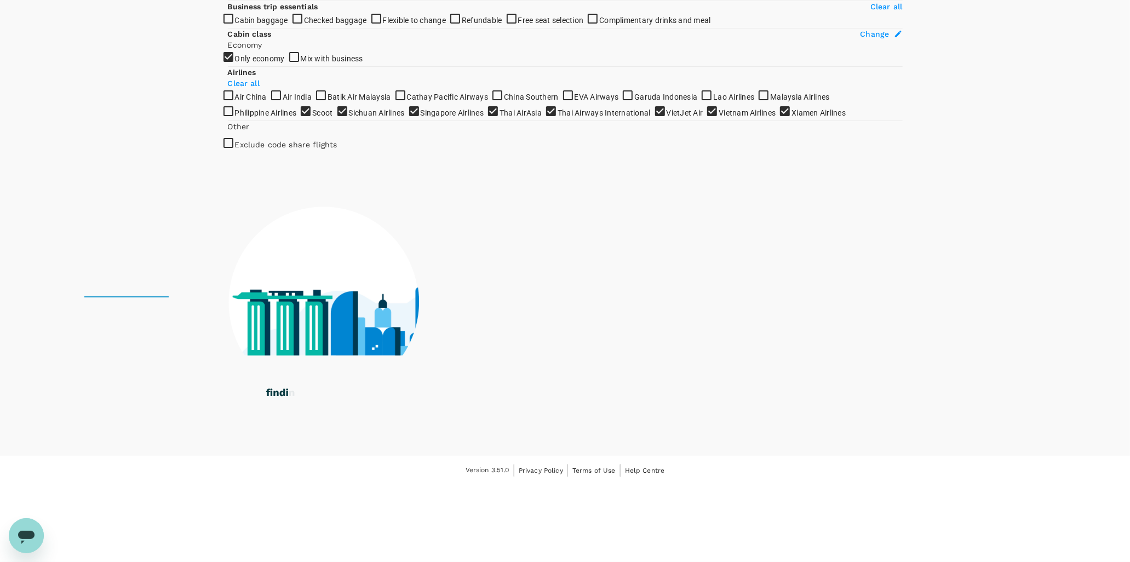
click at [232, 277] on input "Philippine Airlines" at bounding box center [565, 16] width 1130 height 562
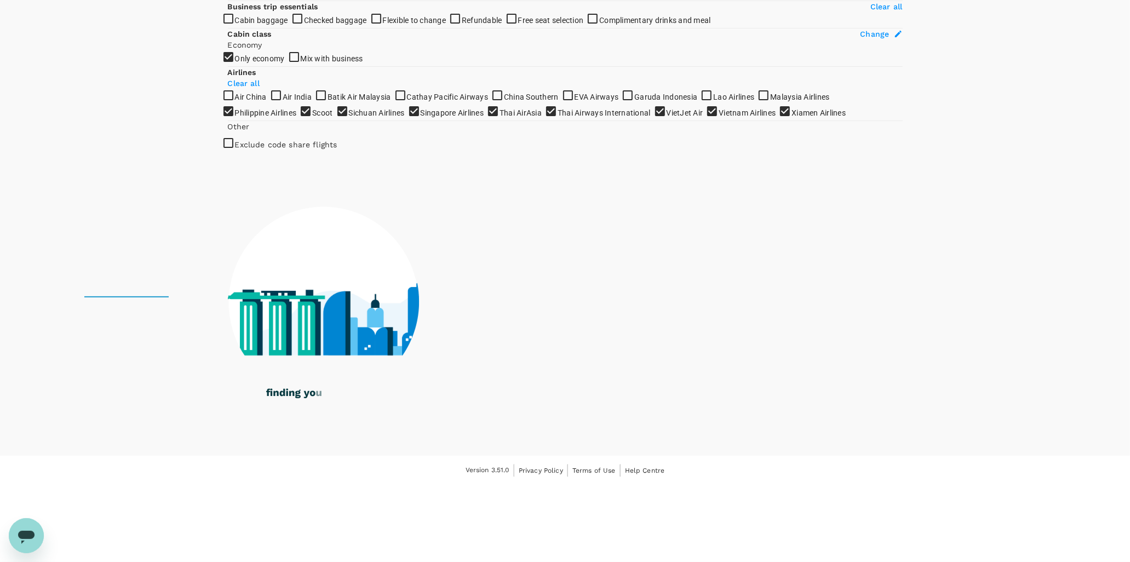
checkbox input "false"
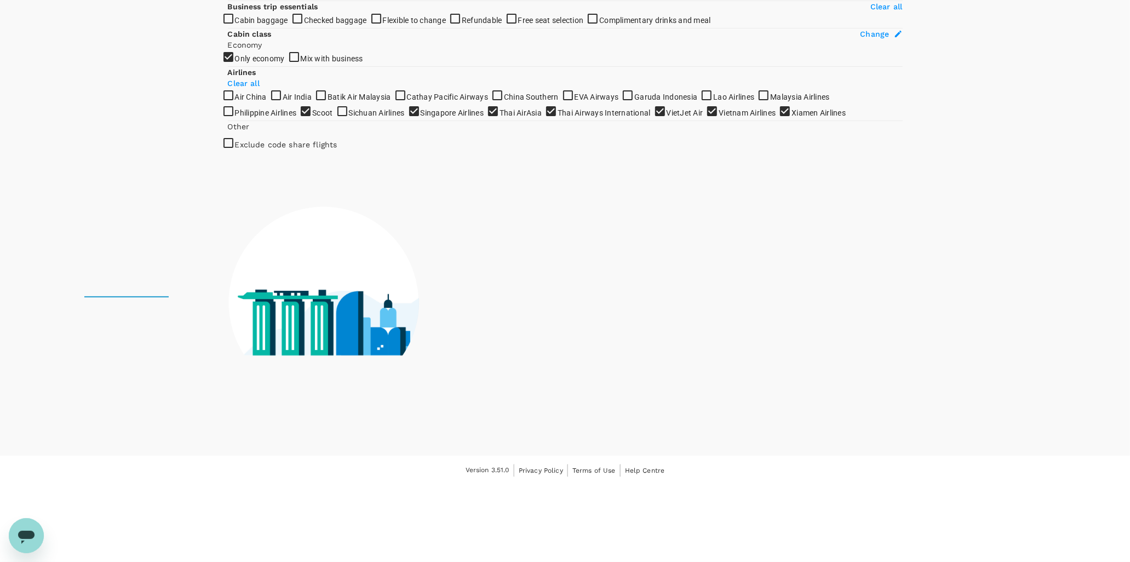
click at [232, 248] on input "Malaysia Airlines" at bounding box center [565, 16] width 1130 height 562
checkbox input "true"
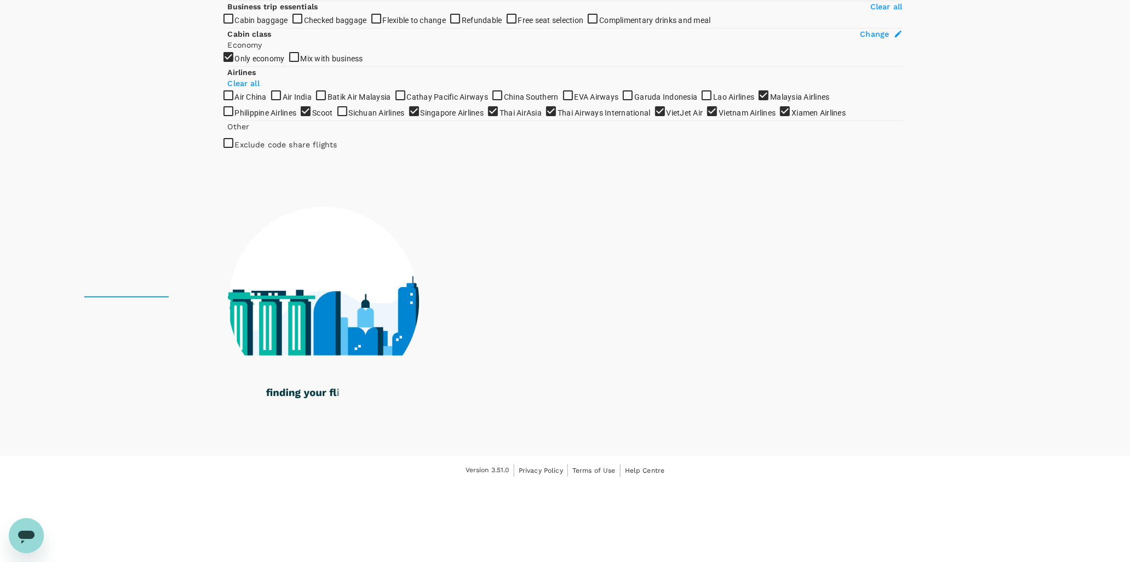
click at [232, 271] on input "Philippine Airlines" at bounding box center [565, 16] width 1130 height 562
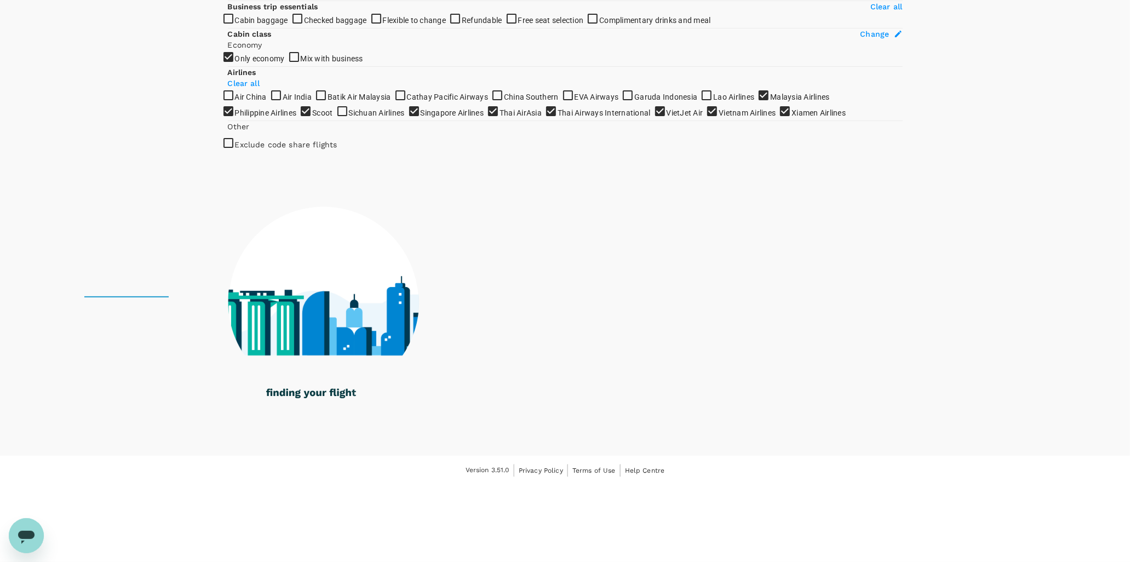
checkbox input "false"
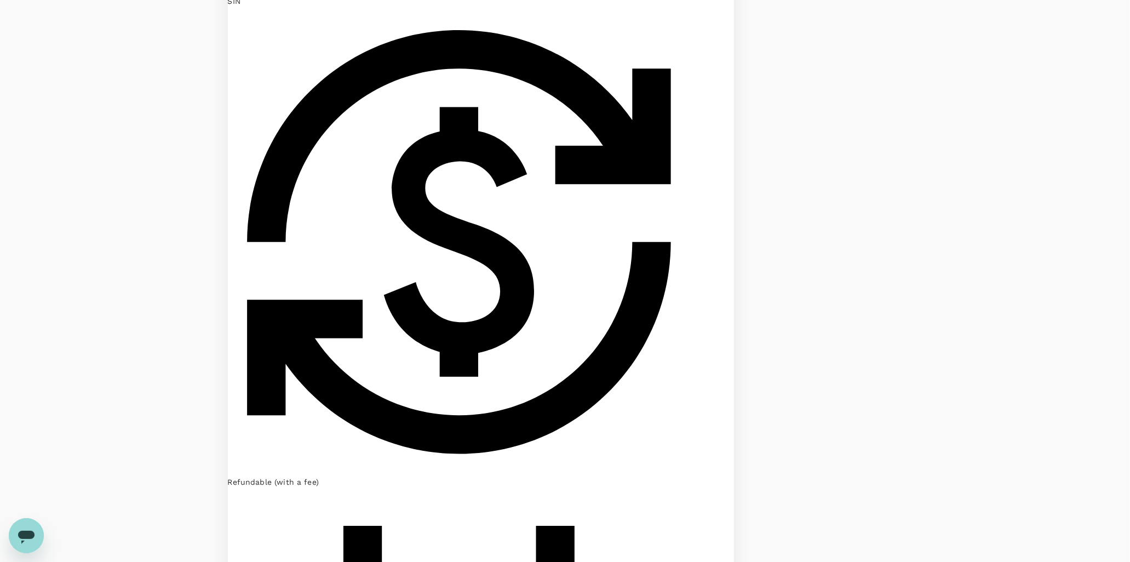
checkbox input "true"
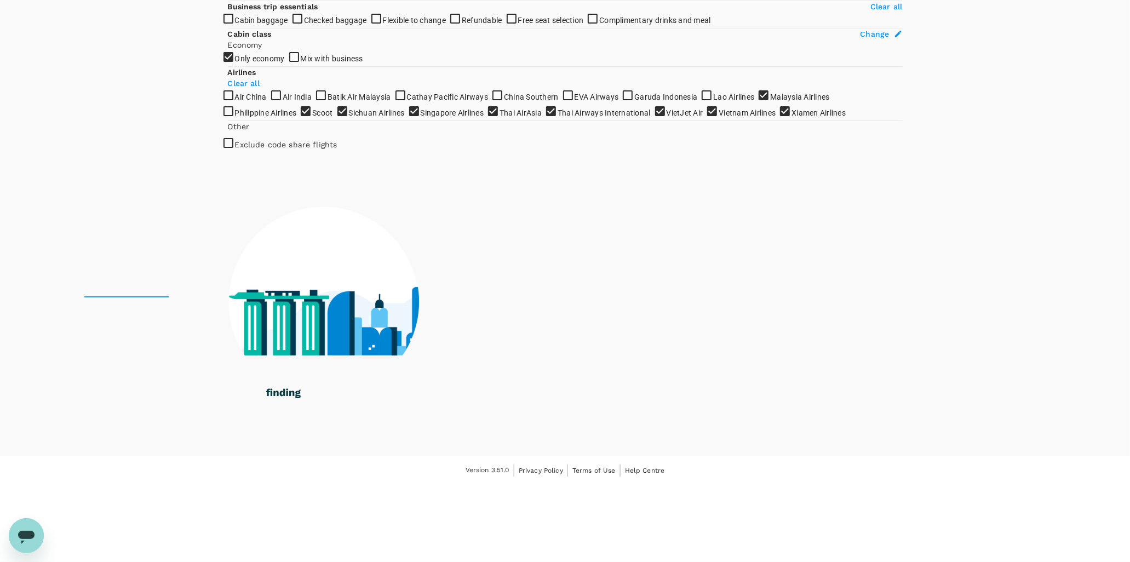
checkbox input "true"
checkbox input "false"
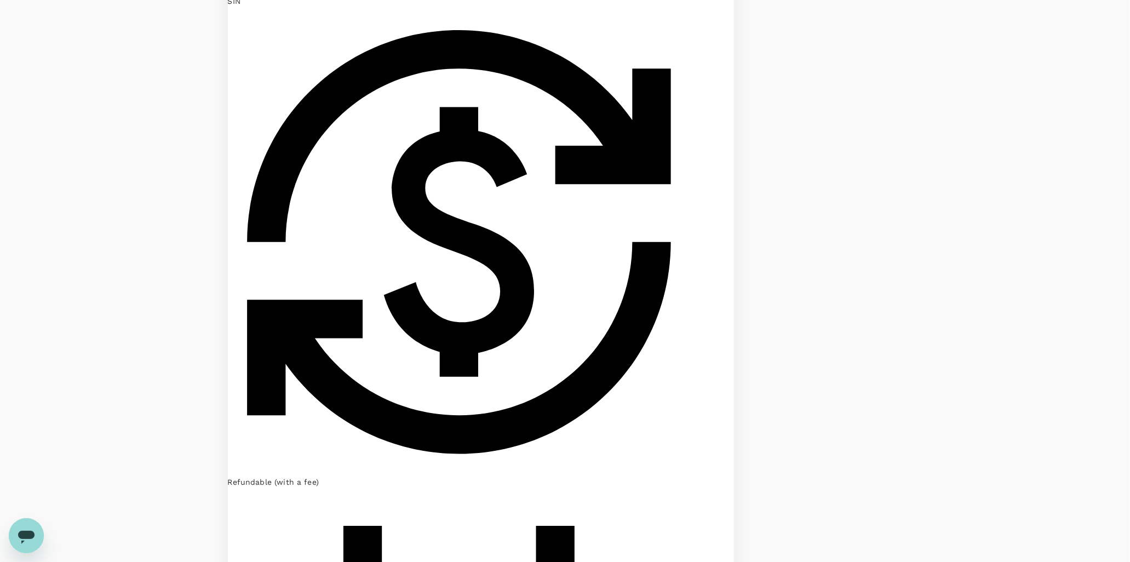
checkbox input "false"
checkbox input "true"
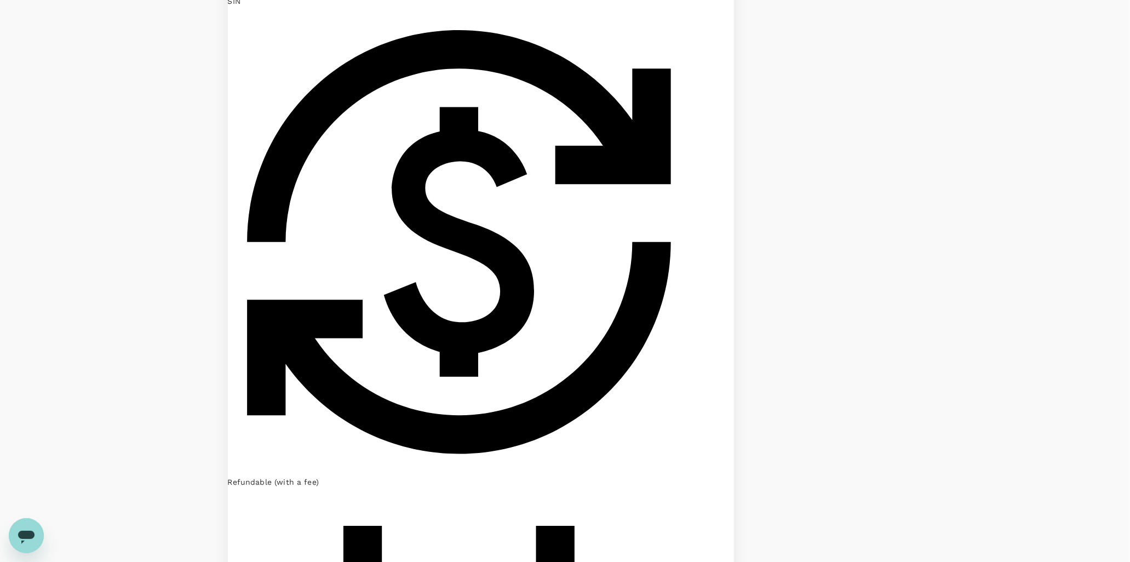
checkbox input "true"
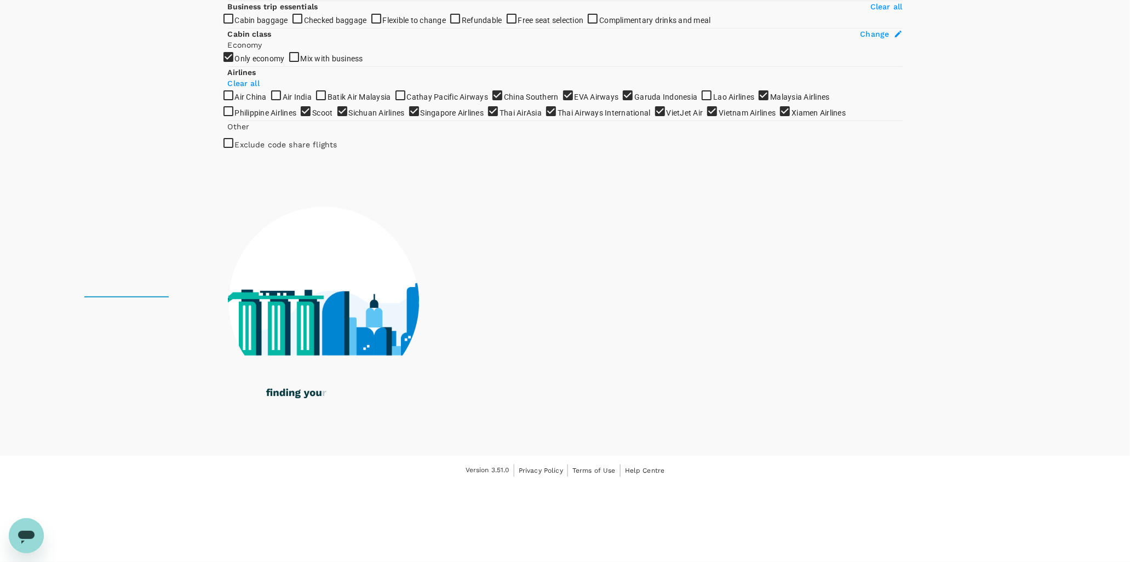
click at [235, 135] on input "Cathay Pacific Airways" at bounding box center [565, 16] width 1130 height 562
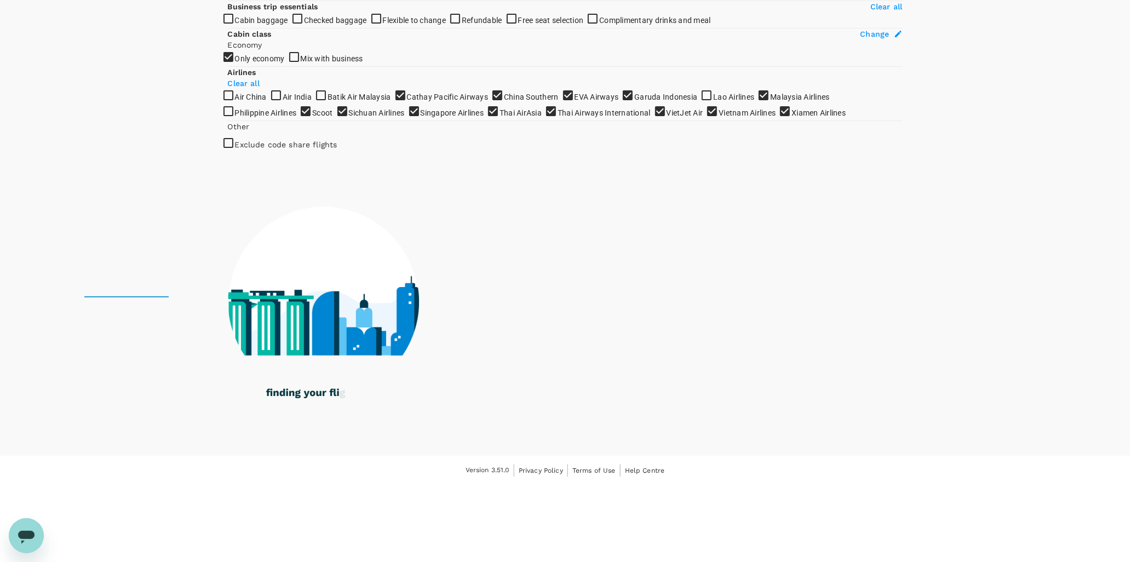
checkbox input "false"
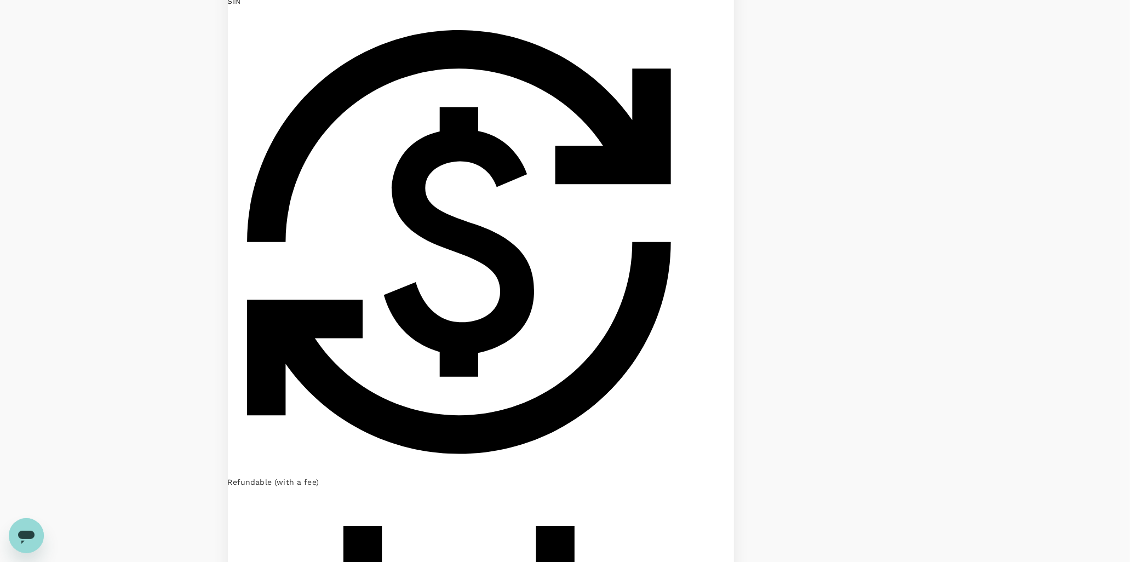
checkbox input "true"
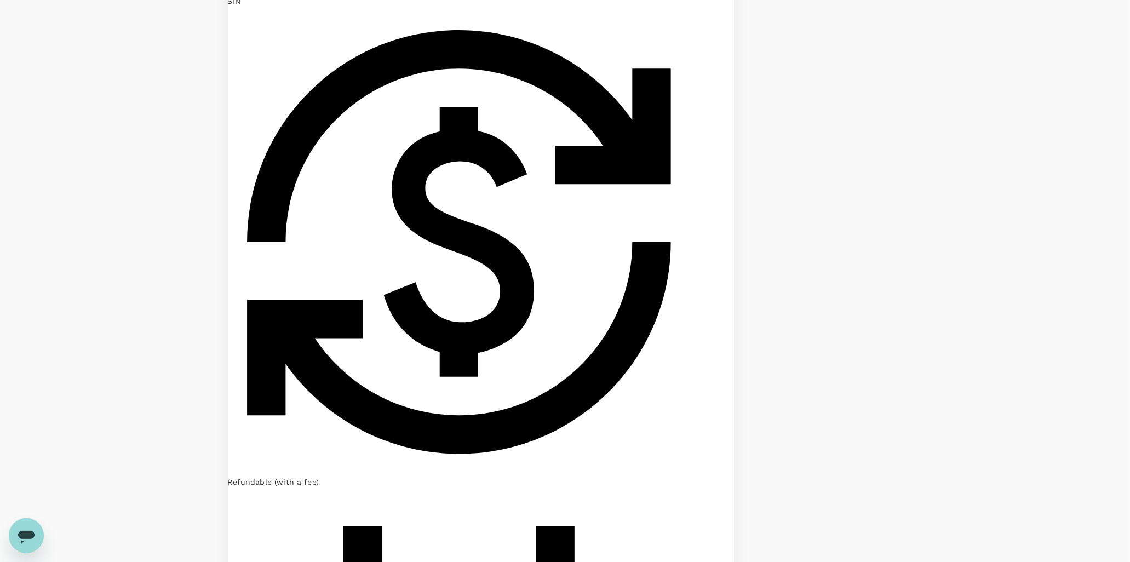
checkbox input "true"
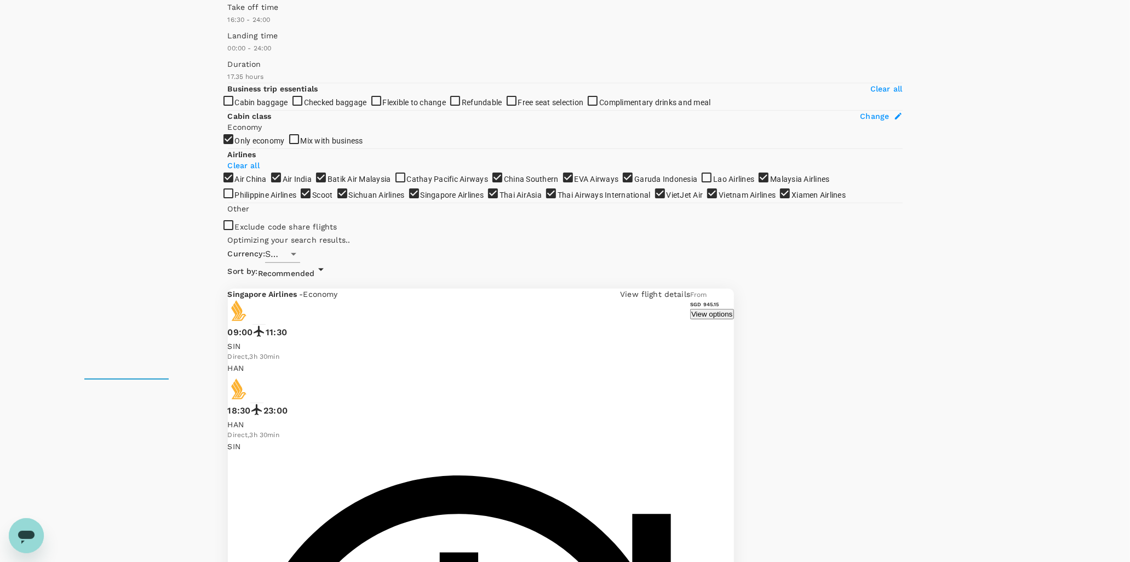
scroll to position [122, 0]
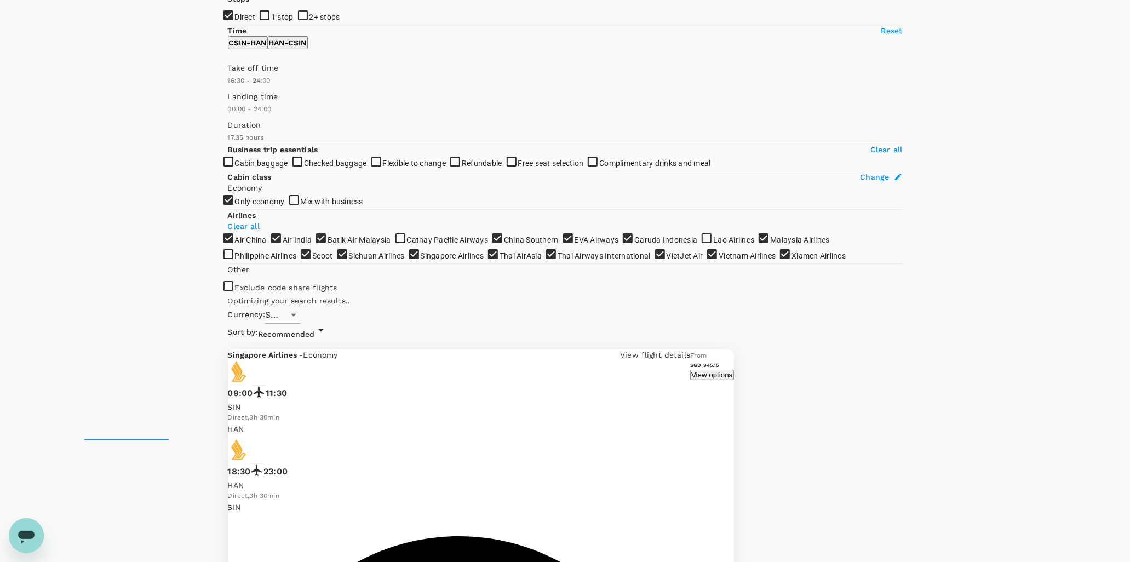
click at [231, 70] on input "1 stop" at bounding box center [565, 159] width 1130 height 562
checkbox input "true"
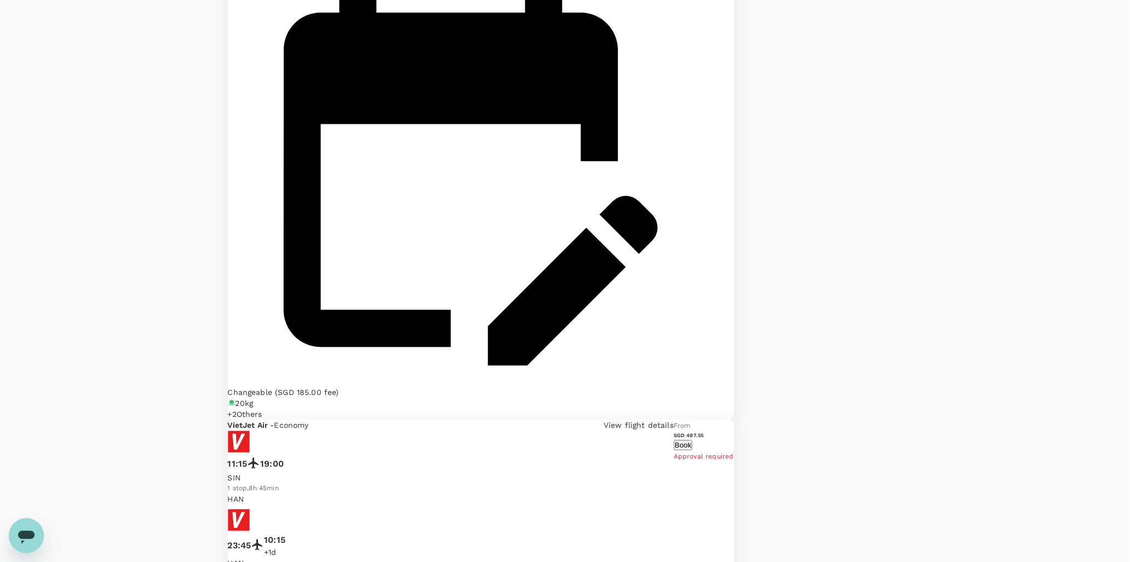
scroll to position [2305, 0]
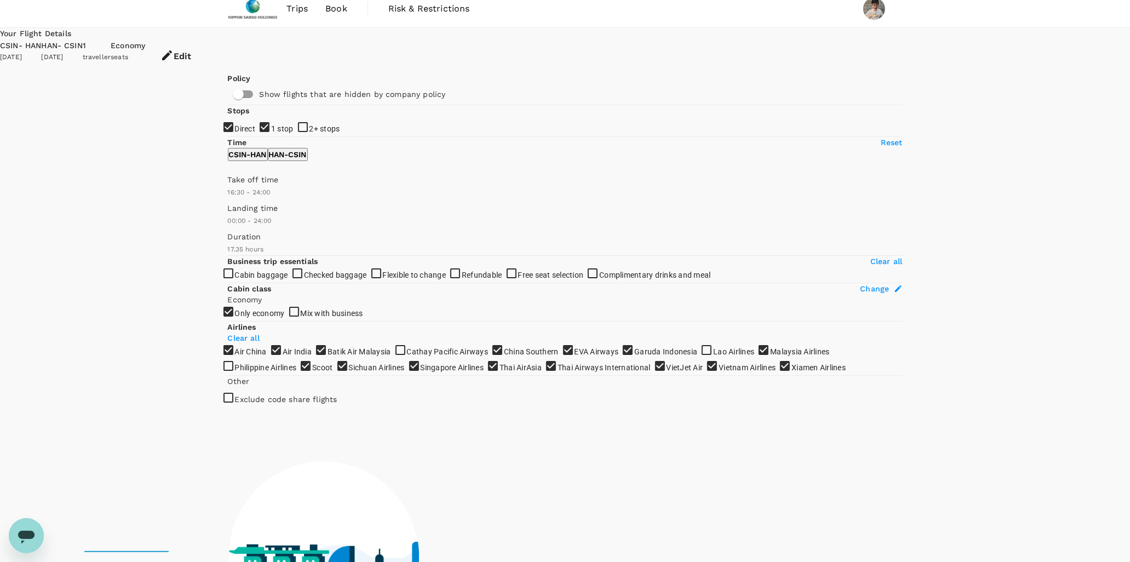
scroll to position [0, 0]
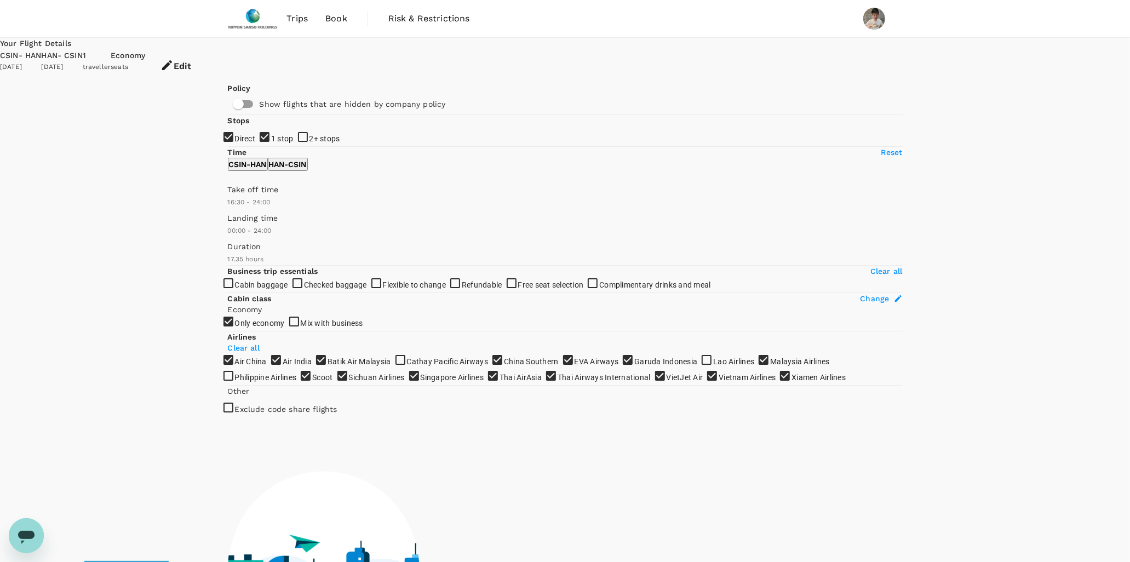
checkbox input "false"
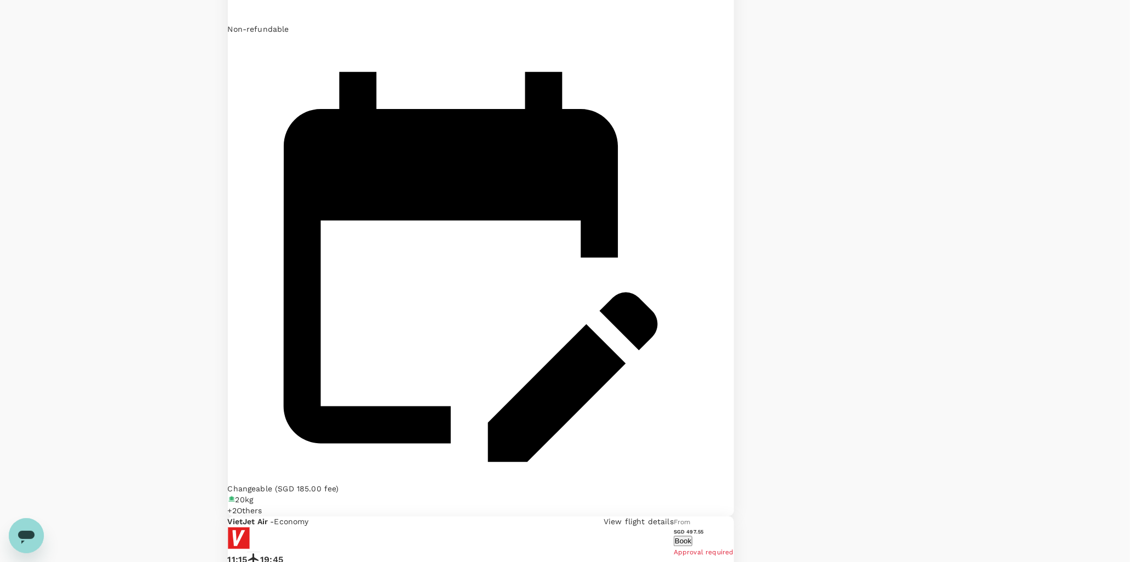
scroll to position [2339, 0]
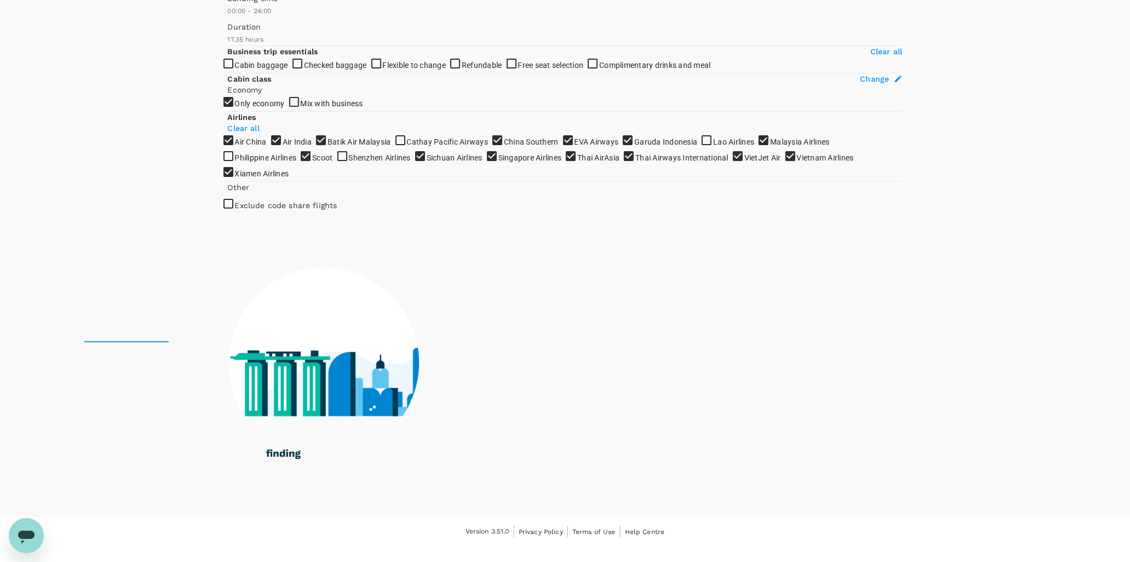
scroll to position [0, 0]
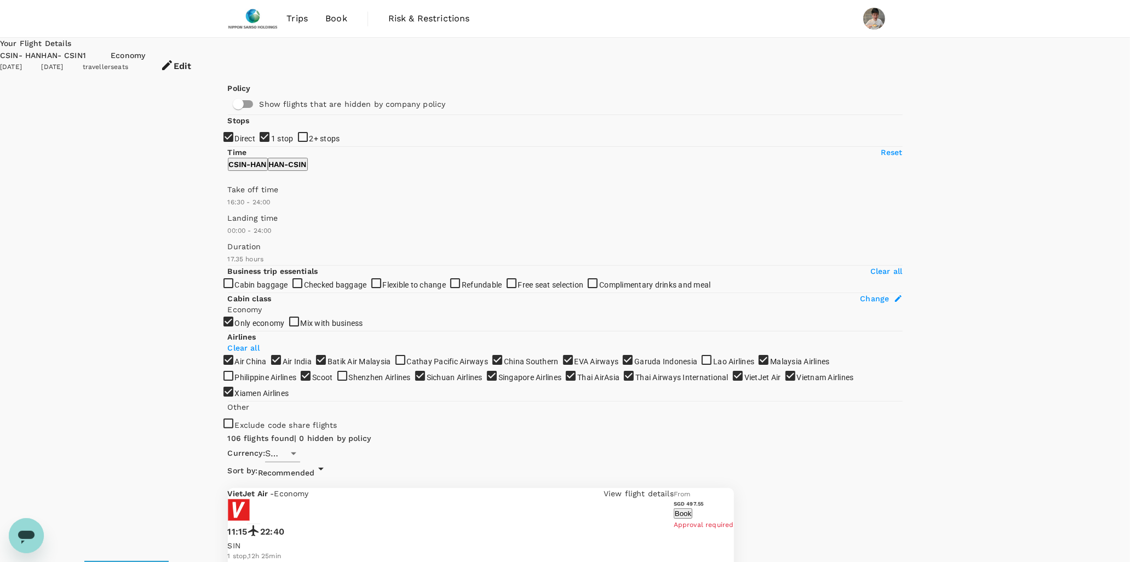
drag, startPoint x: 1130, startPoint y: 89, endPoint x: 1127, endPoint y: 123, distance: 34.1
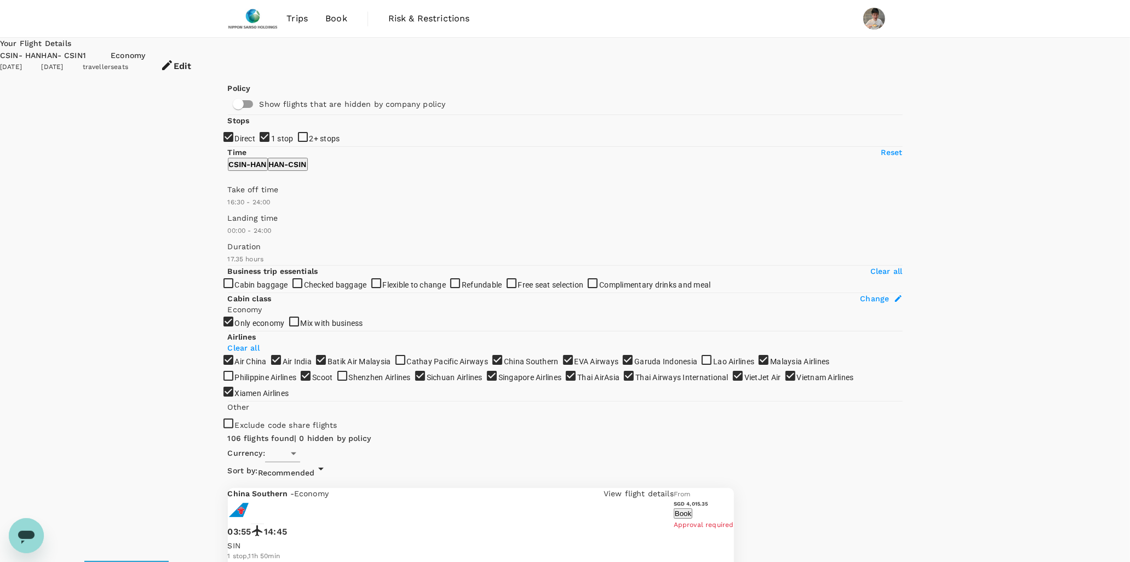
type input "SGD"
click at [315, 468] on span "Recommended" at bounding box center [286, 472] width 57 height 9
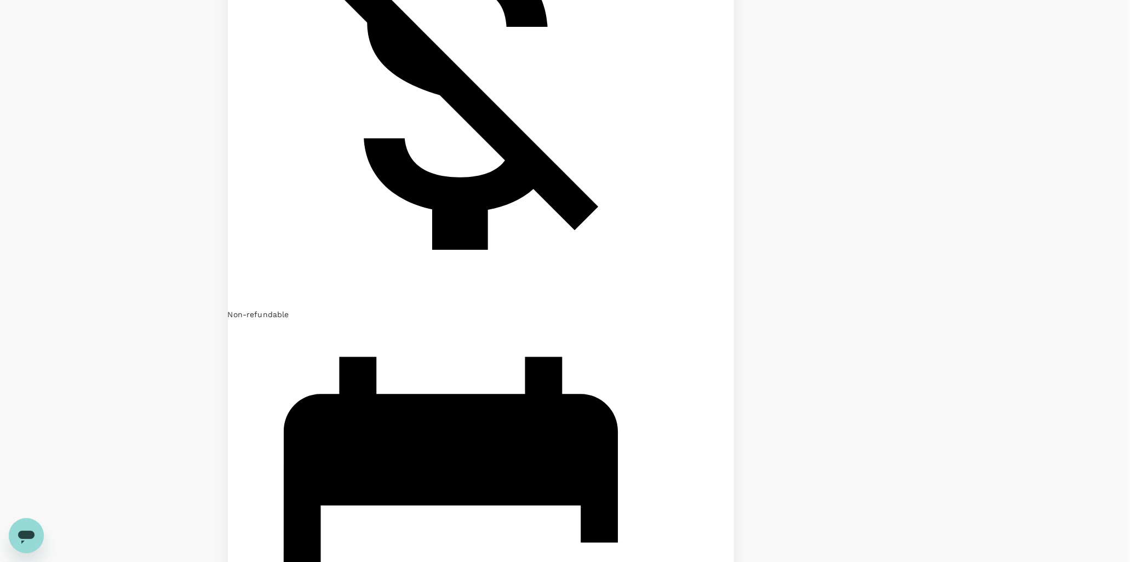
scroll to position [791, 0]
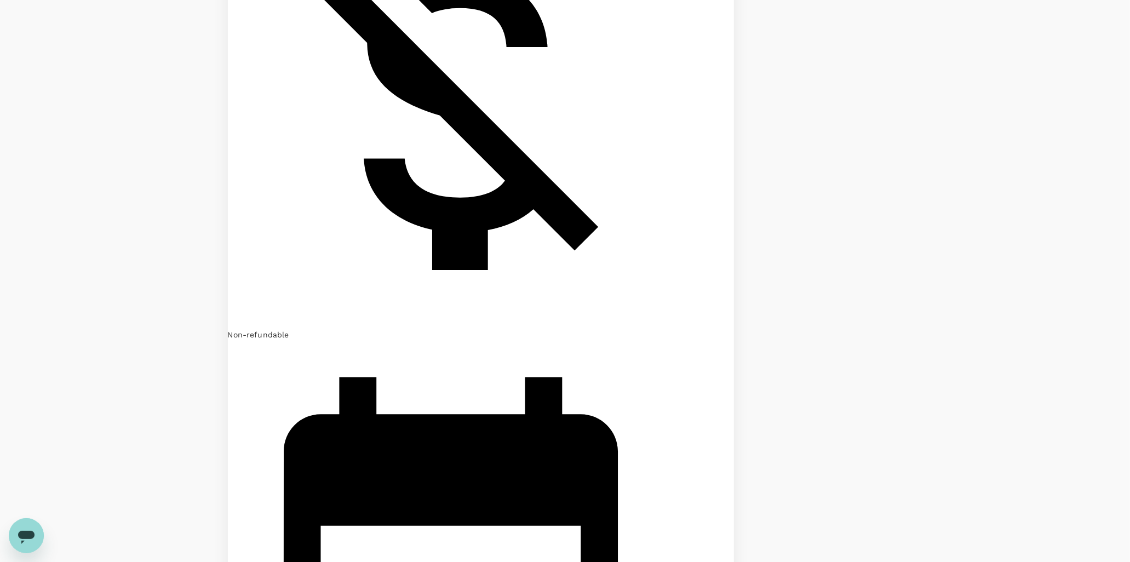
checkbox input "false"
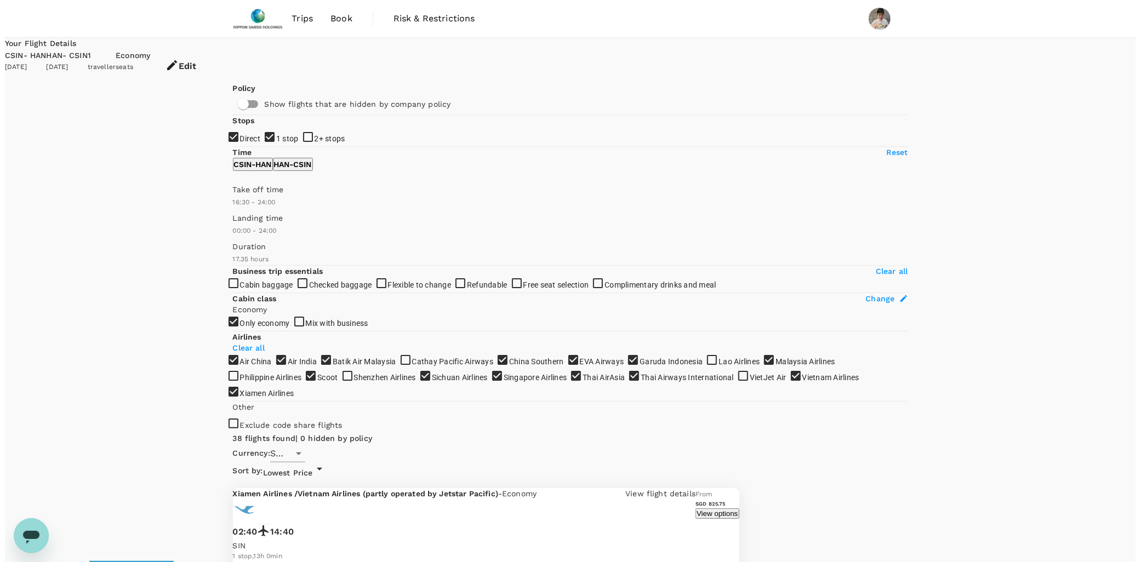
scroll to position [61, 0]
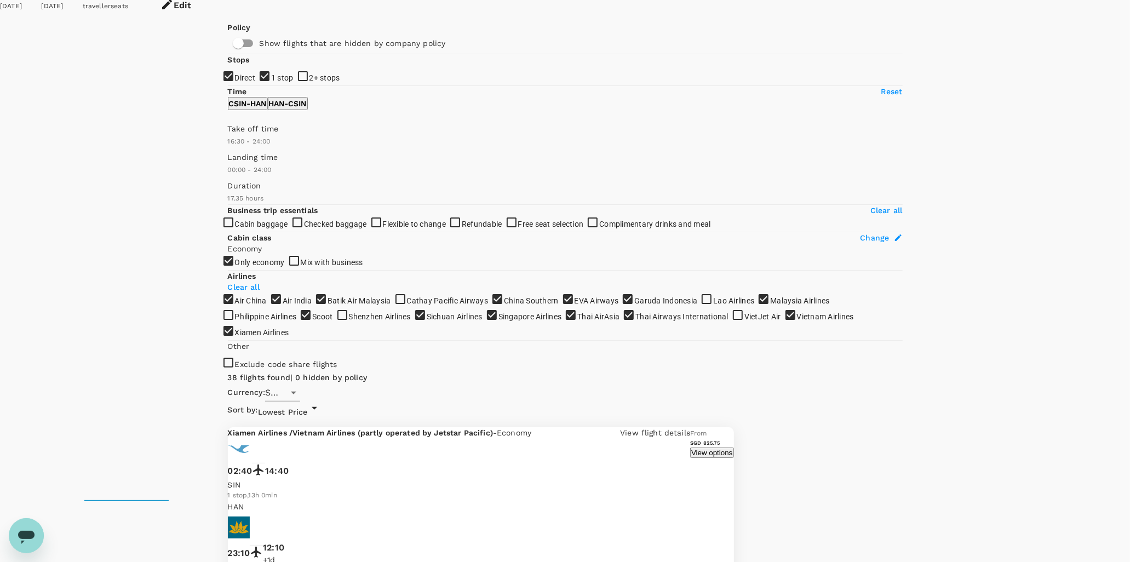
click at [233, 130] on input "1 stop" at bounding box center [565, 220] width 1130 height 562
checkbox input "false"
type input "SGD"
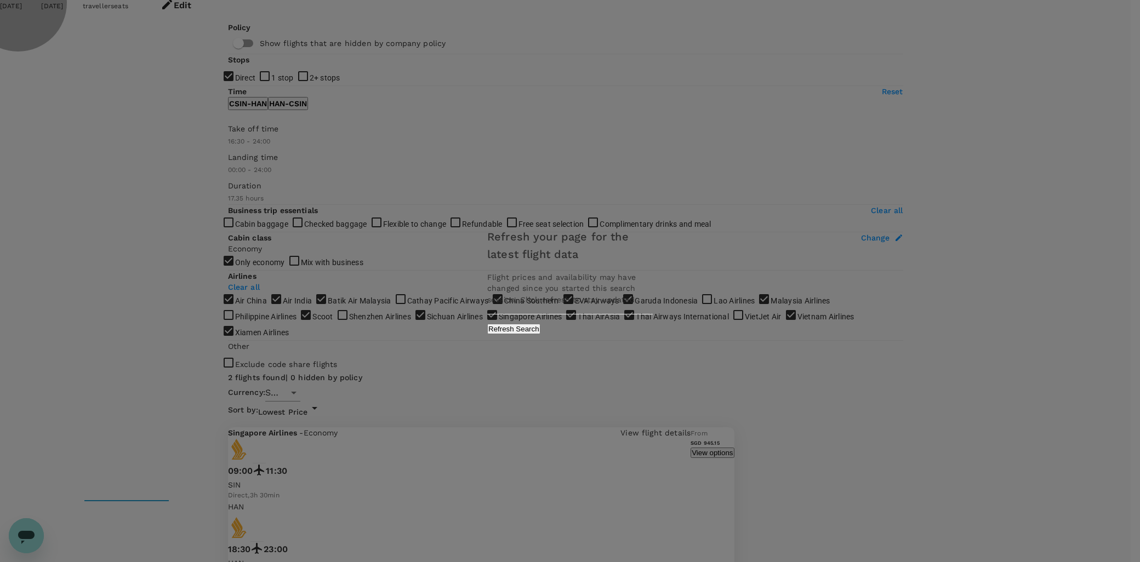
click at [540, 326] on button "Refresh Search" at bounding box center [513, 329] width 53 height 10
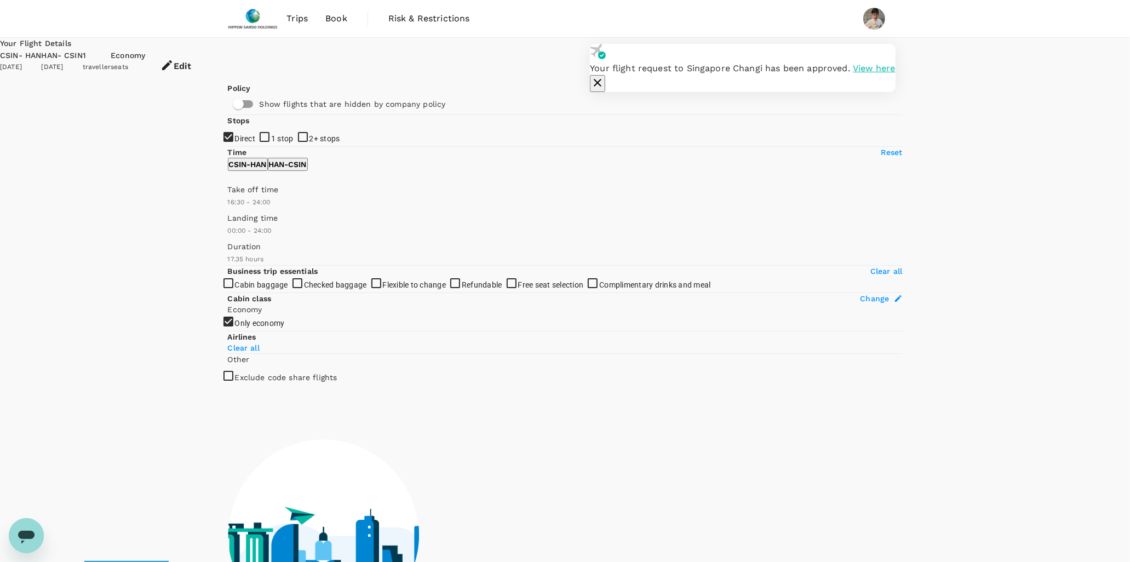
click at [605, 75] on button "button" at bounding box center [597, 83] width 15 height 17
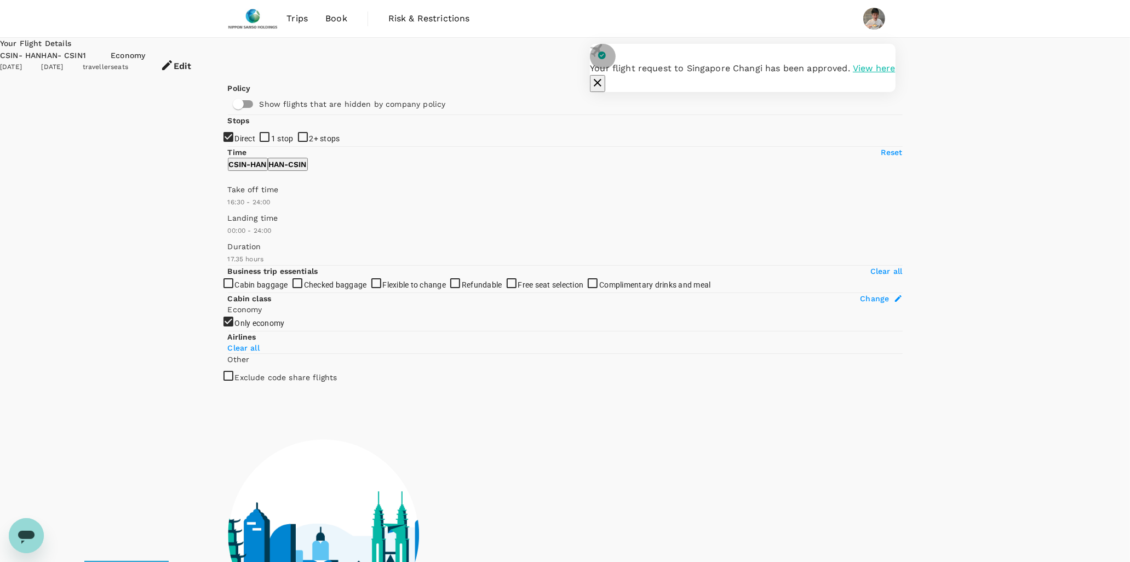
click at [604, 76] on icon "button" at bounding box center [597, 82] width 13 height 13
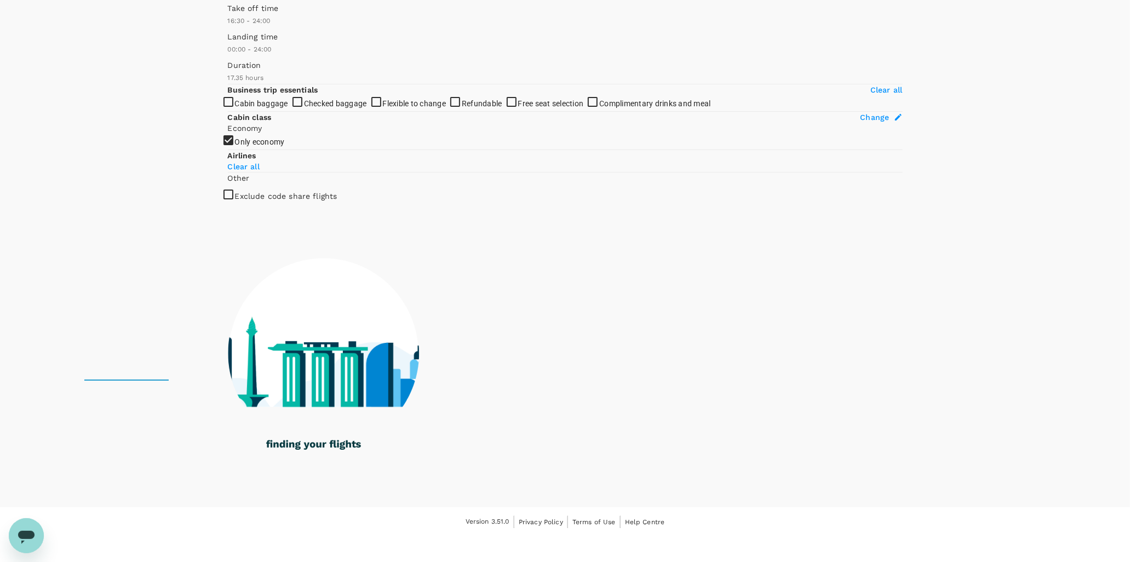
scroll to position [182, 0]
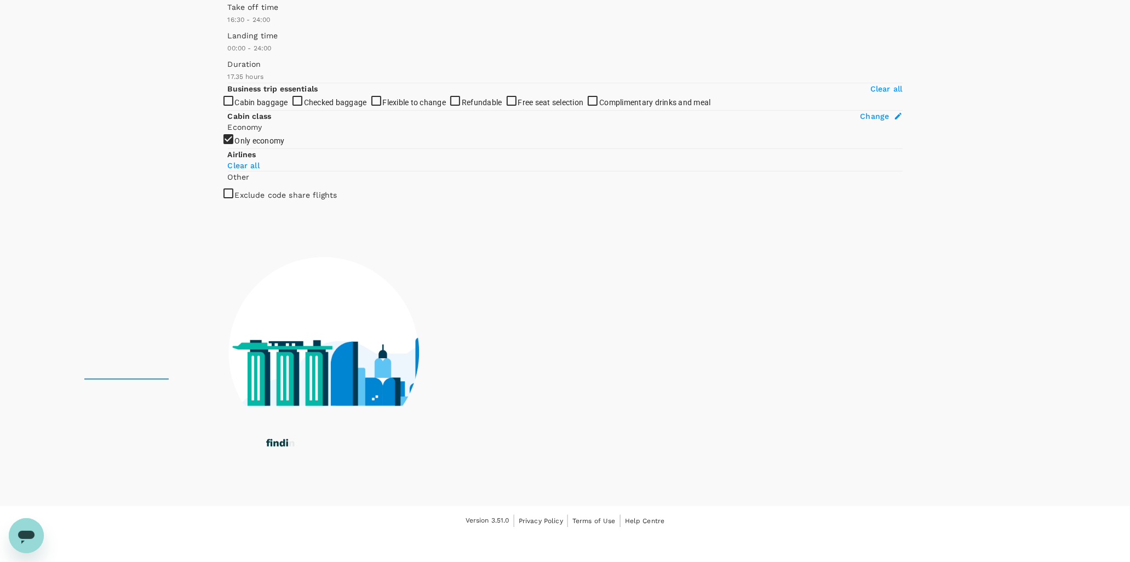
type input "1000"
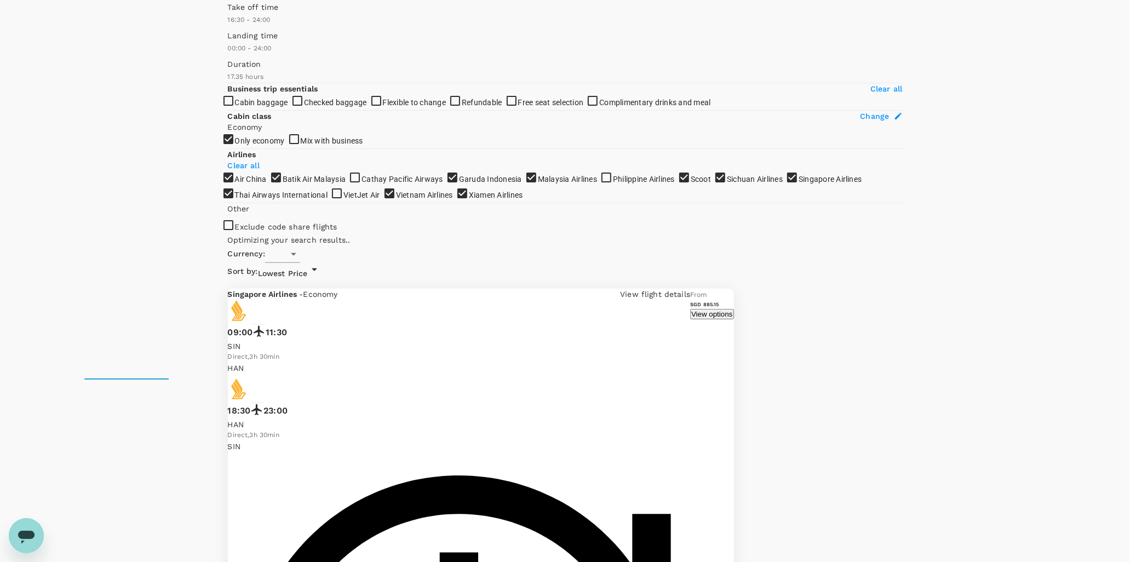
type input "SGD"
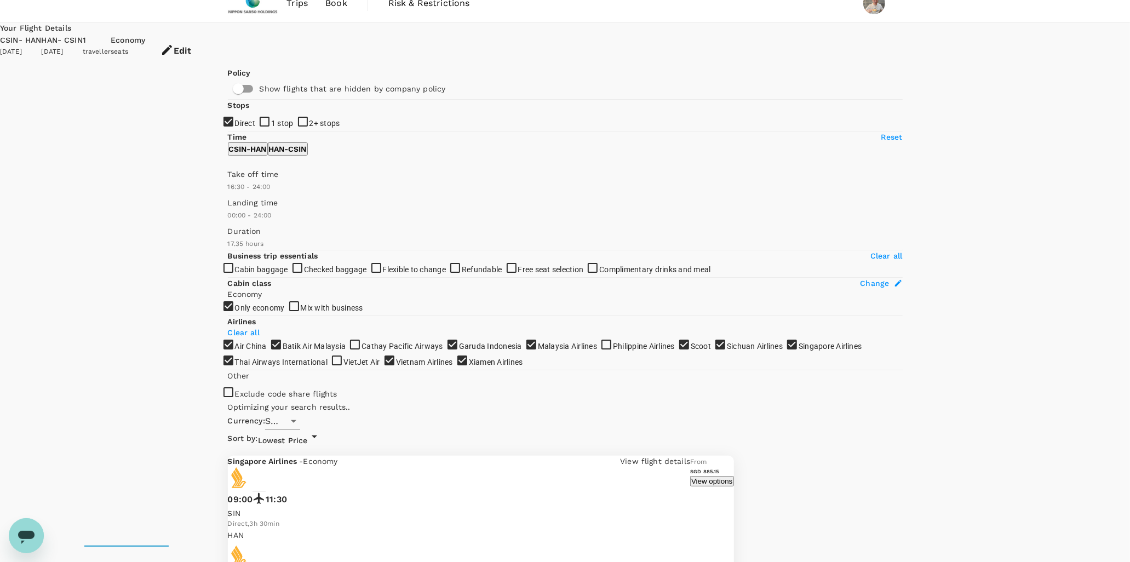
scroll to position [0, 0]
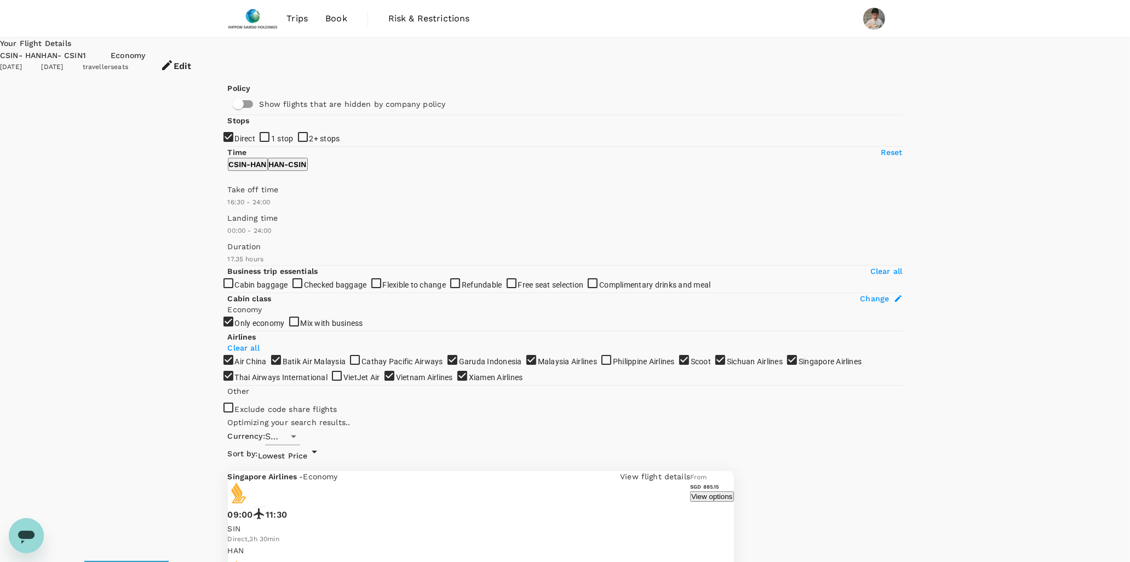
type input "1055"
checkbox input "true"
checkbox input "false"
checkbox input "true"
checkbox input "false"
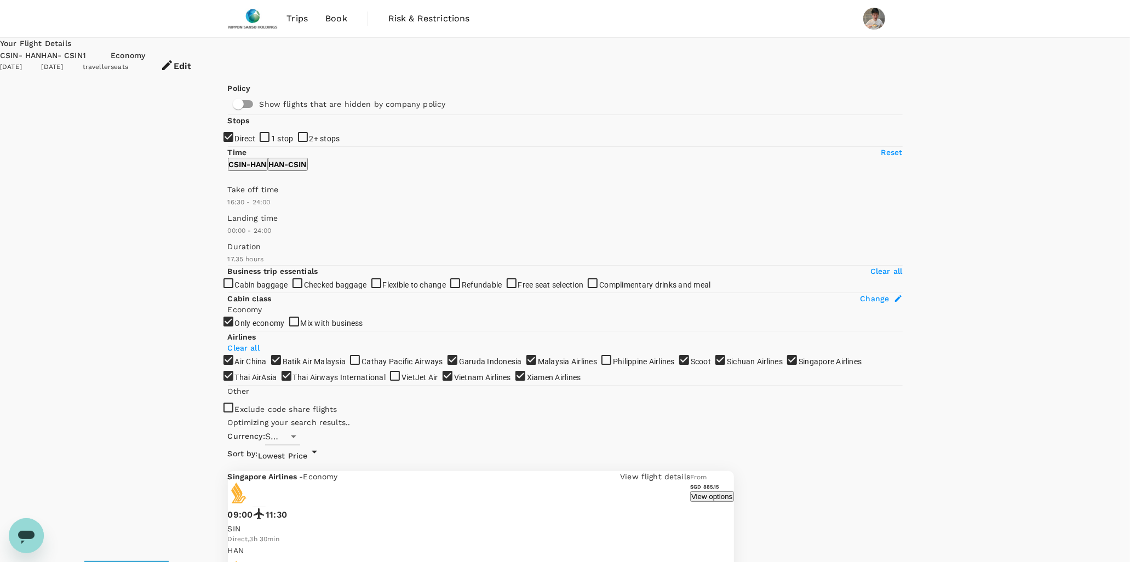
checkbox input "true"
checkbox input "false"
checkbox input "true"
checkbox input "false"
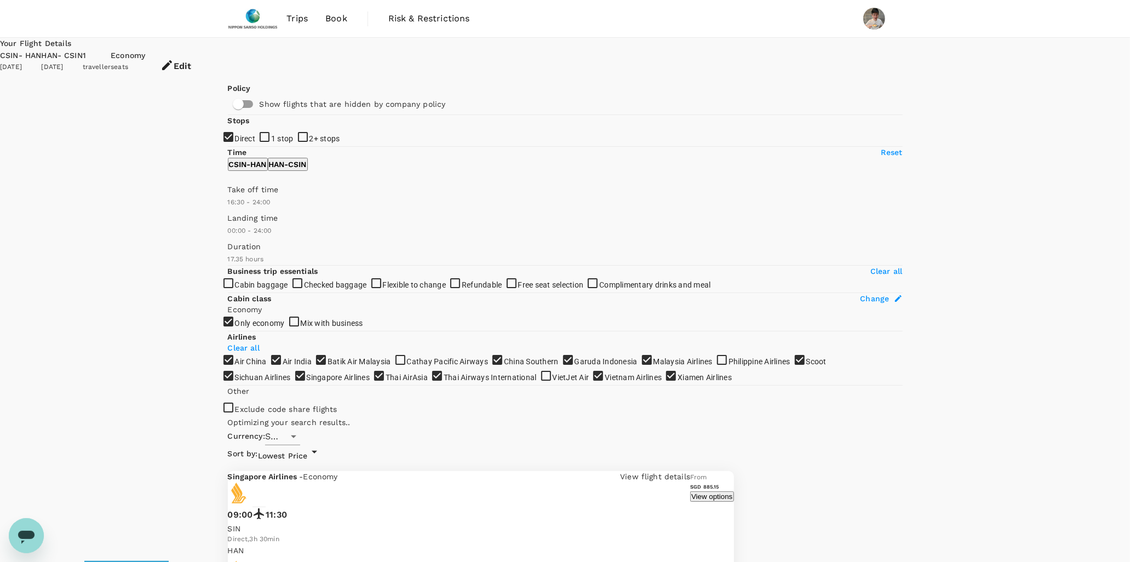
checkbox input "true"
checkbox input "false"
